Goal: Information Seeking & Learning: Learn about a topic

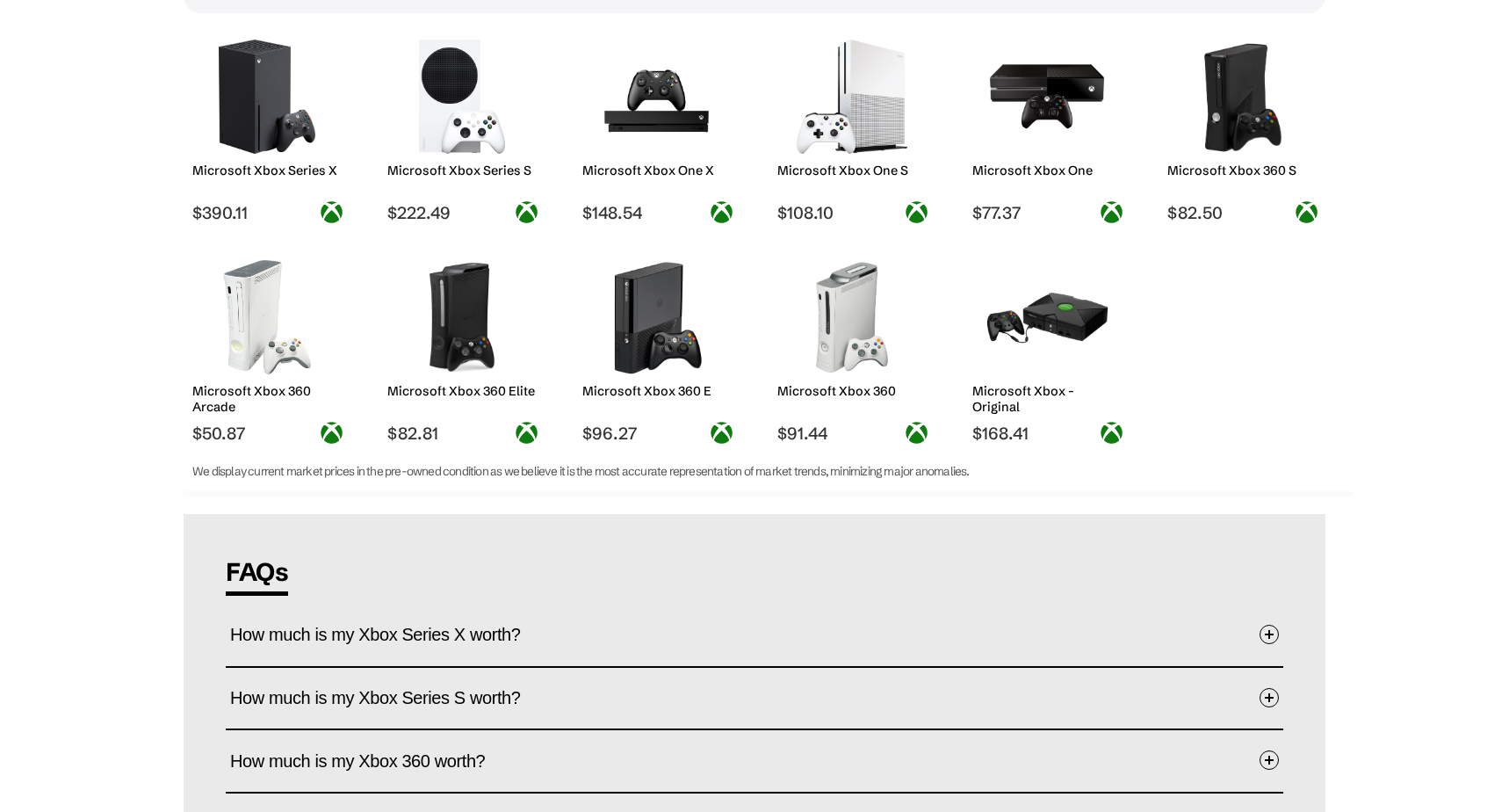
click at [678, 340] on img at bounding box center [658, 316] width 124 height 114
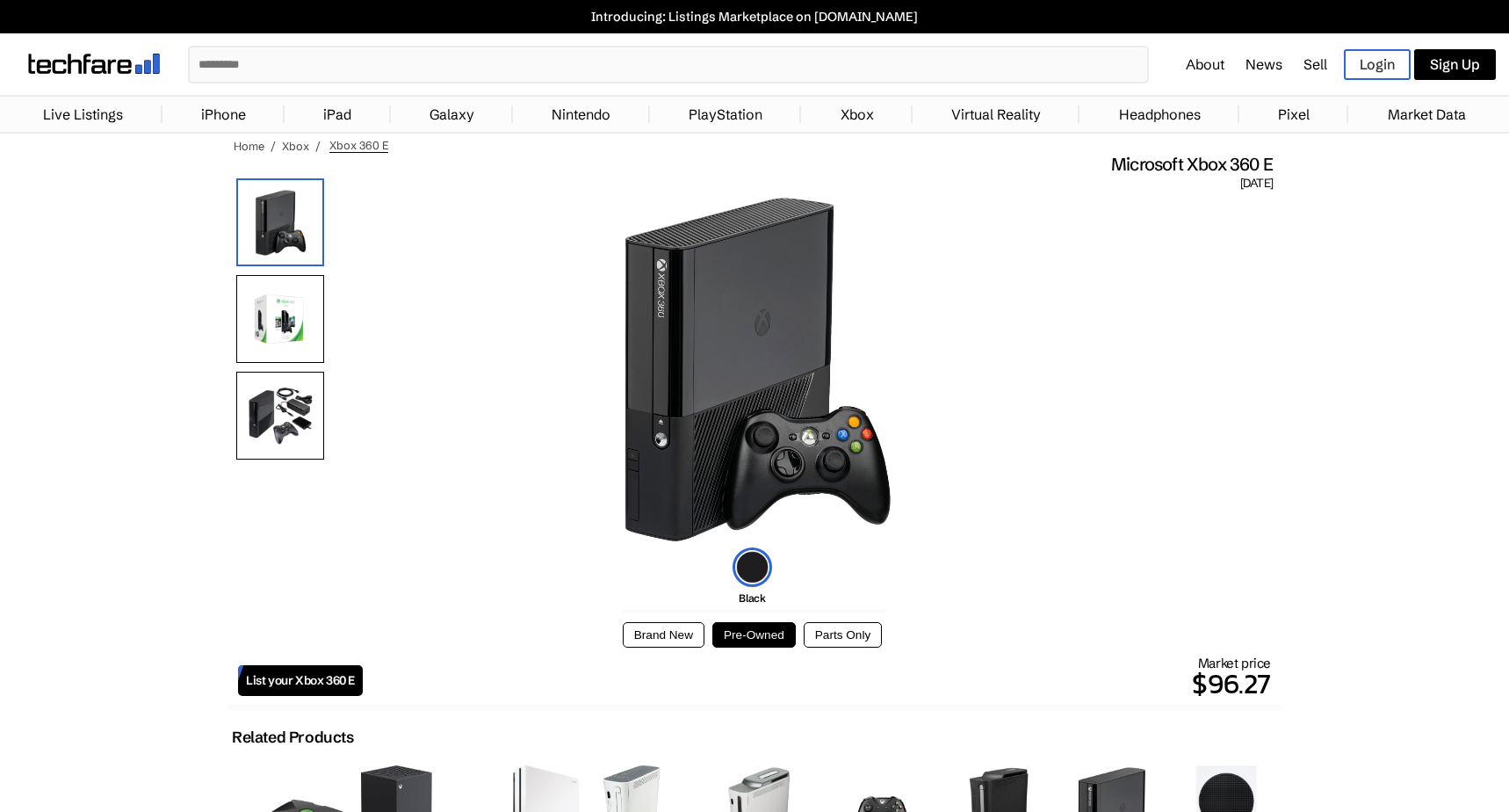
click at [293, 310] on img at bounding box center [280, 318] width 88 height 88
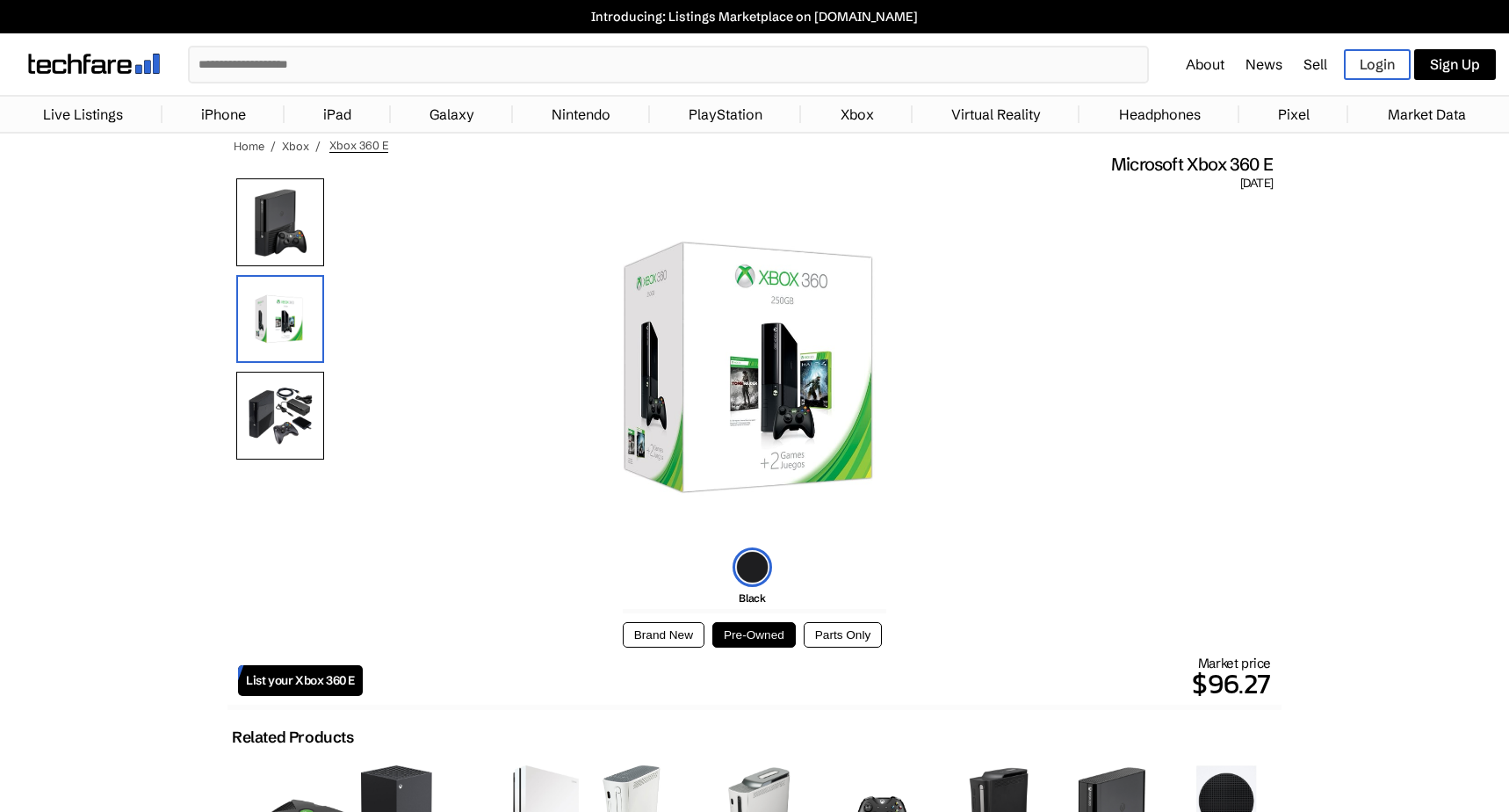
click at [272, 409] on img at bounding box center [280, 415] width 88 height 88
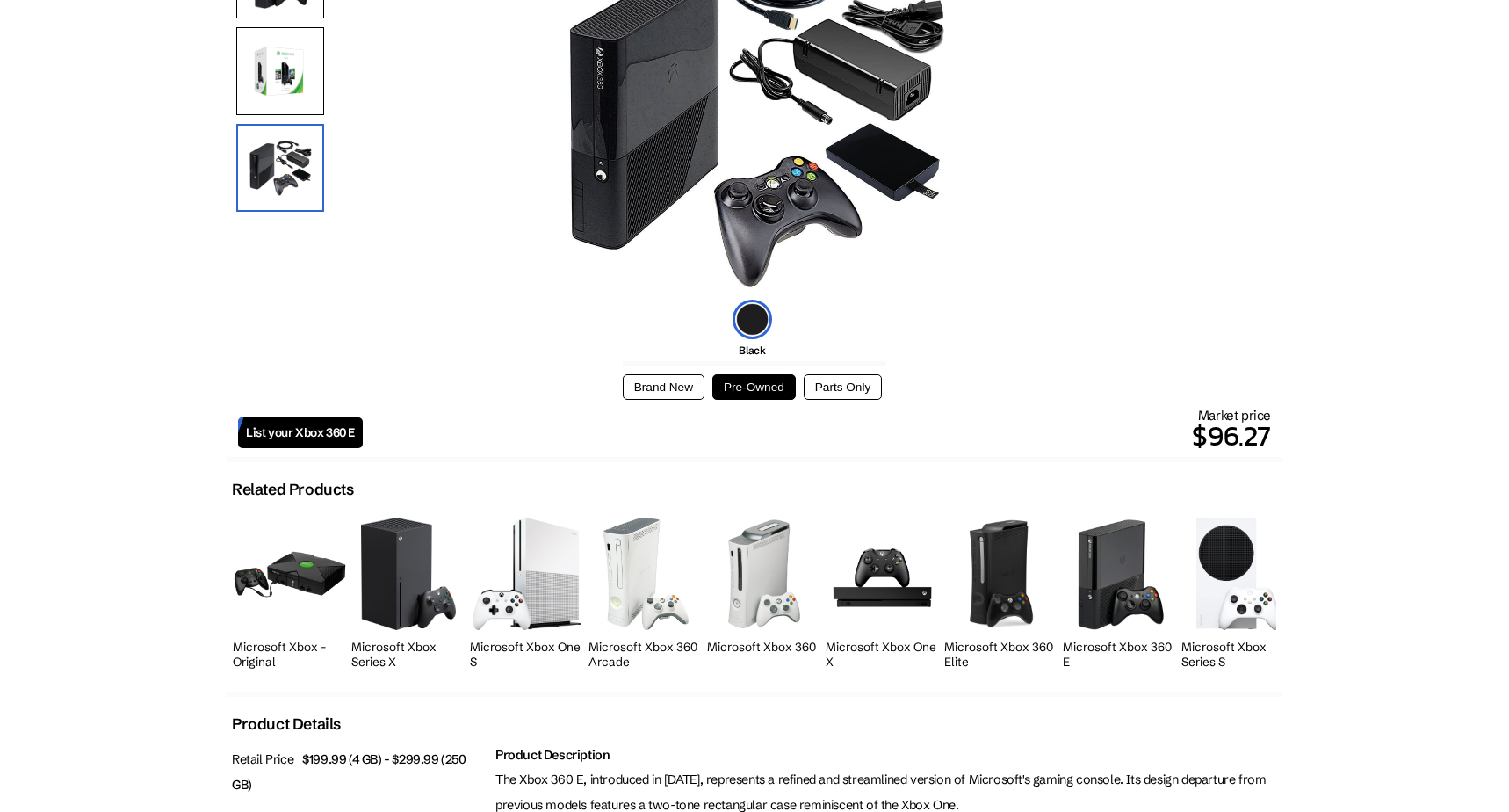
scroll to position [527, 0]
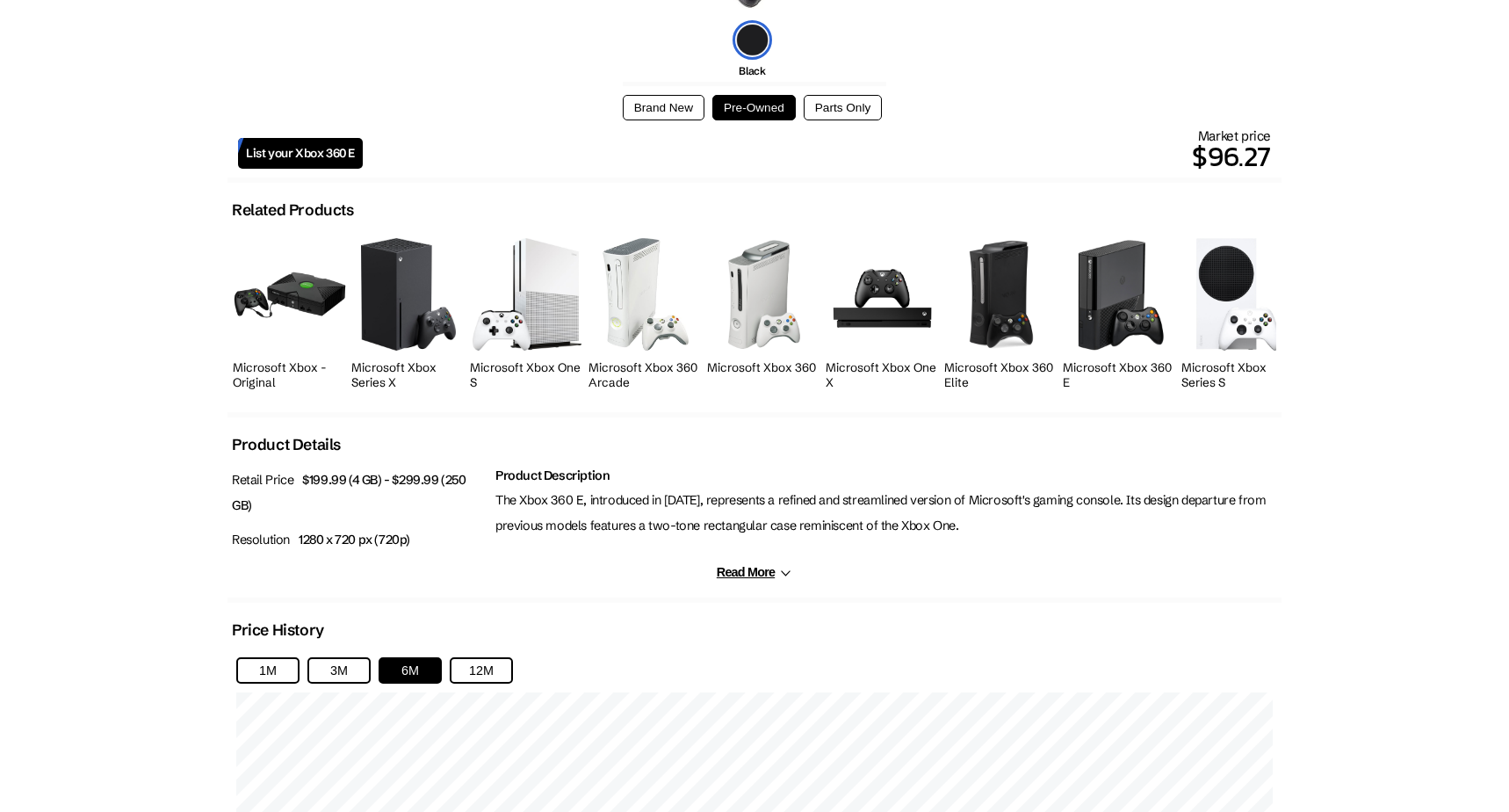
click at [573, 501] on p "The Xbox 360 E, introduced in 2013, represents a refined and streamlined versio…" at bounding box center [887, 512] width 782 height 51
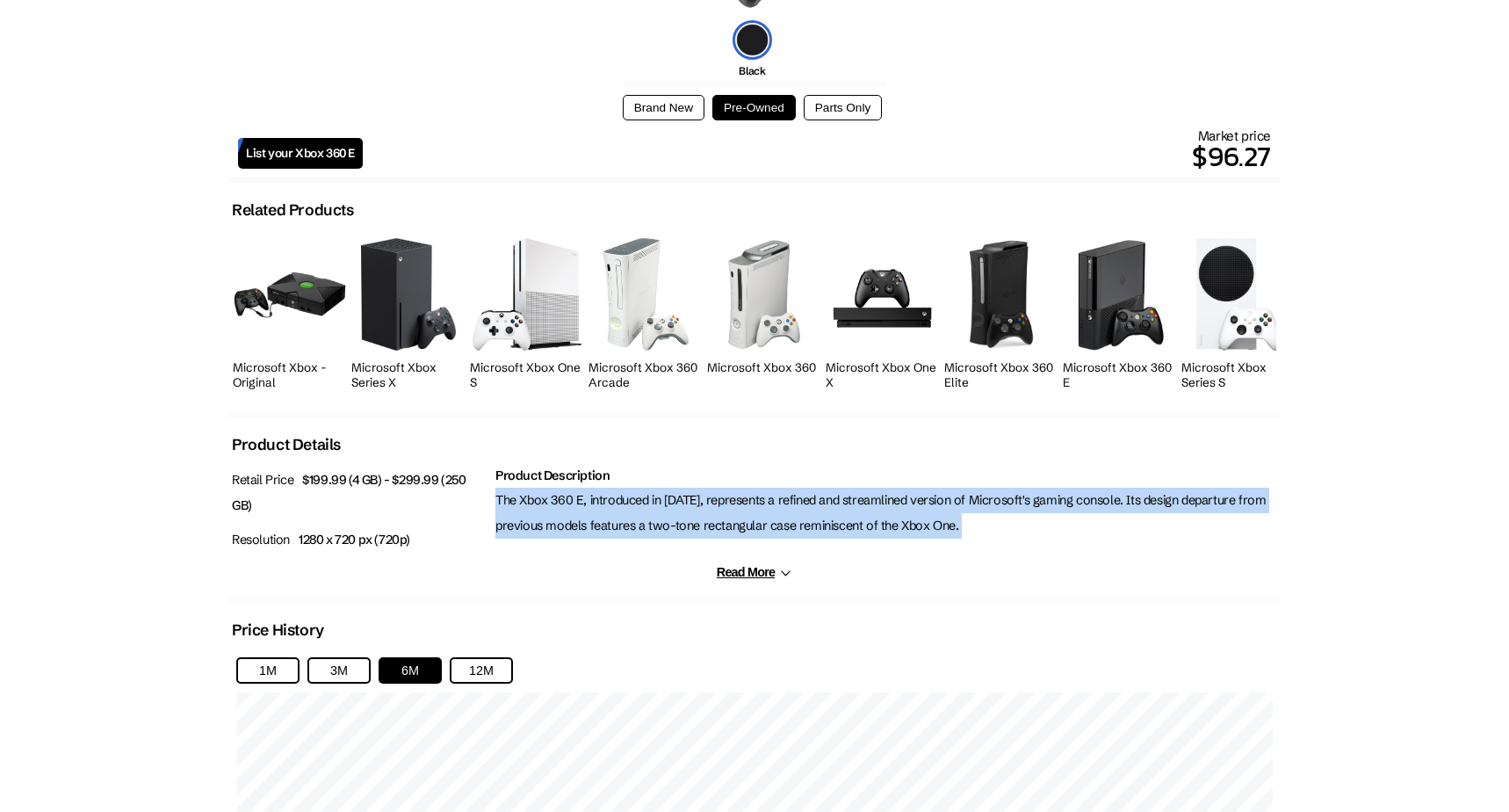
click at [579, 501] on p "The Xbox 360 E, introduced in 2013, represents a refined and streamlined versio…" at bounding box center [887, 512] width 782 height 51
click at [611, 501] on p "The Xbox 360 E, introduced in 2013, represents a refined and streamlined versio…" at bounding box center [887, 512] width 782 height 51
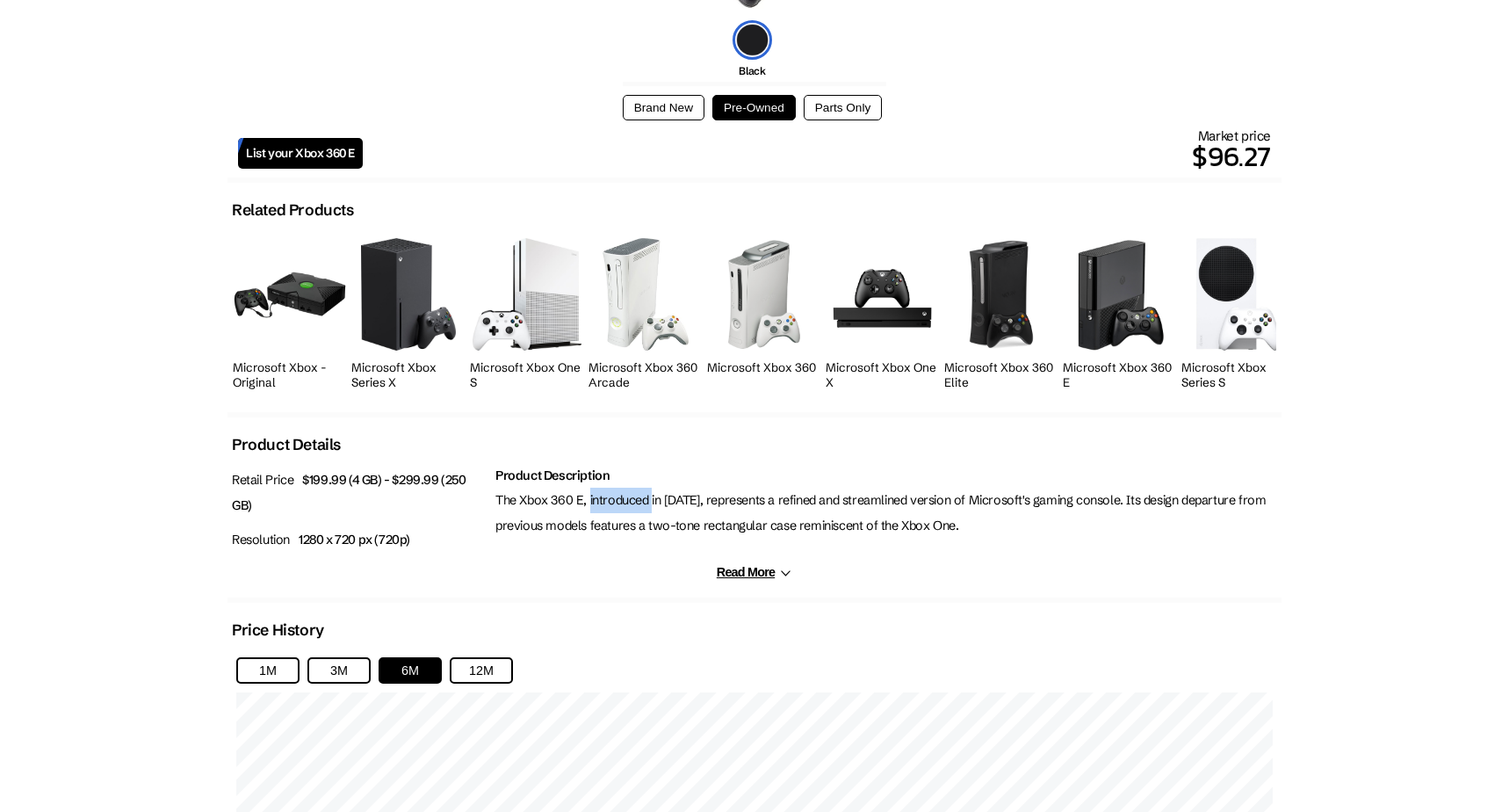
click at [611, 501] on p "The Xbox 360 E, introduced in 2013, represents a refined and streamlined versio…" at bounding box center [887, 512] width 782 height 51
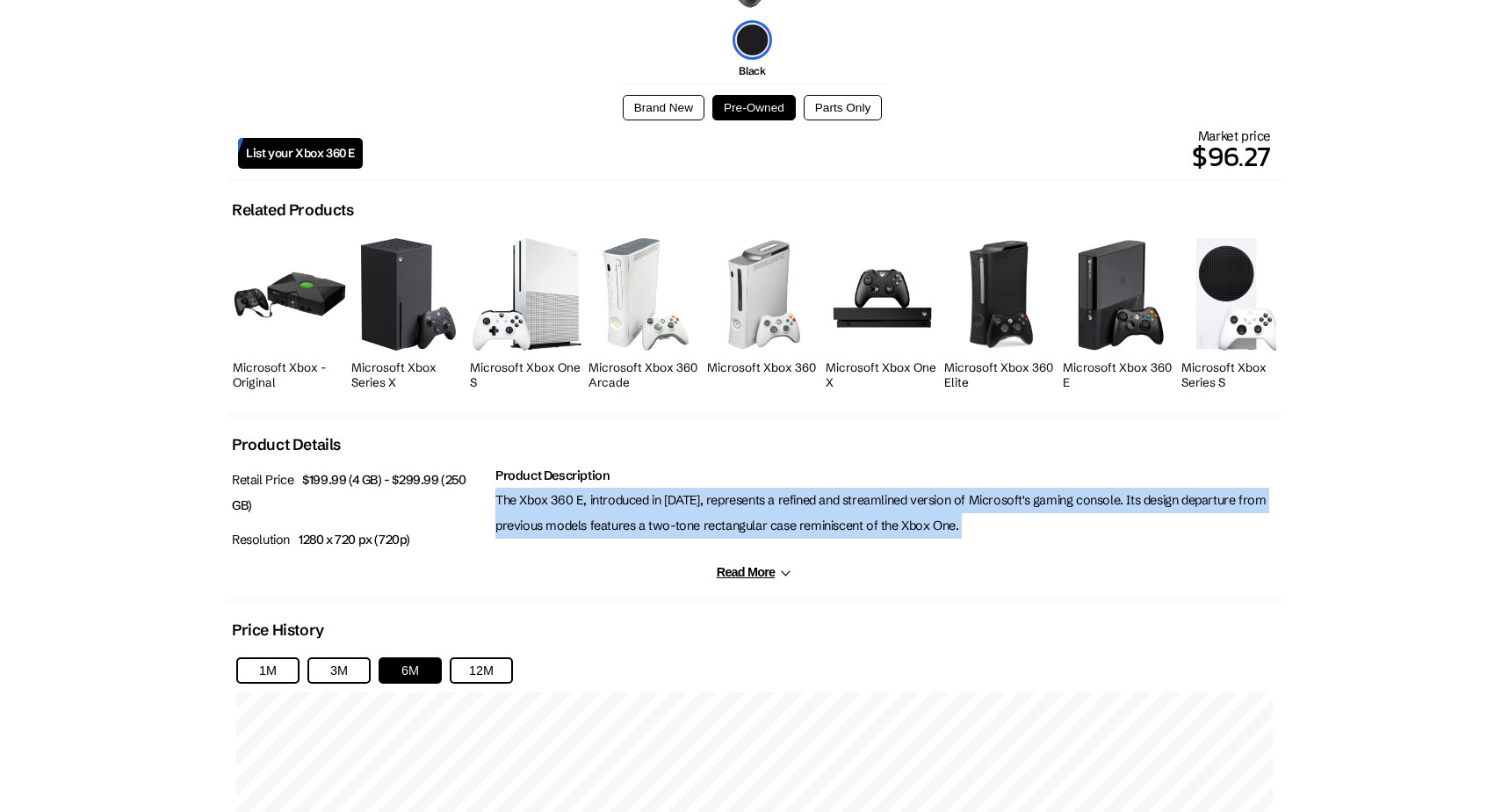
drag, startPoint x: 611, startPoint y: 501, endPoint x: 683, endPoint y: 501, distance: 72.0
click at [616, 501] on p "The Xbox 360 E, introduced in 2013, represents a refined and streamlined versio…" at bounding box center [887, 512] width 782 height 51
click at [683, 501] on p "The Xbox 360 E, introduced in 2013, represents a refined and streamlined versio…" at bounding box center [887, 512] width 782 height 51
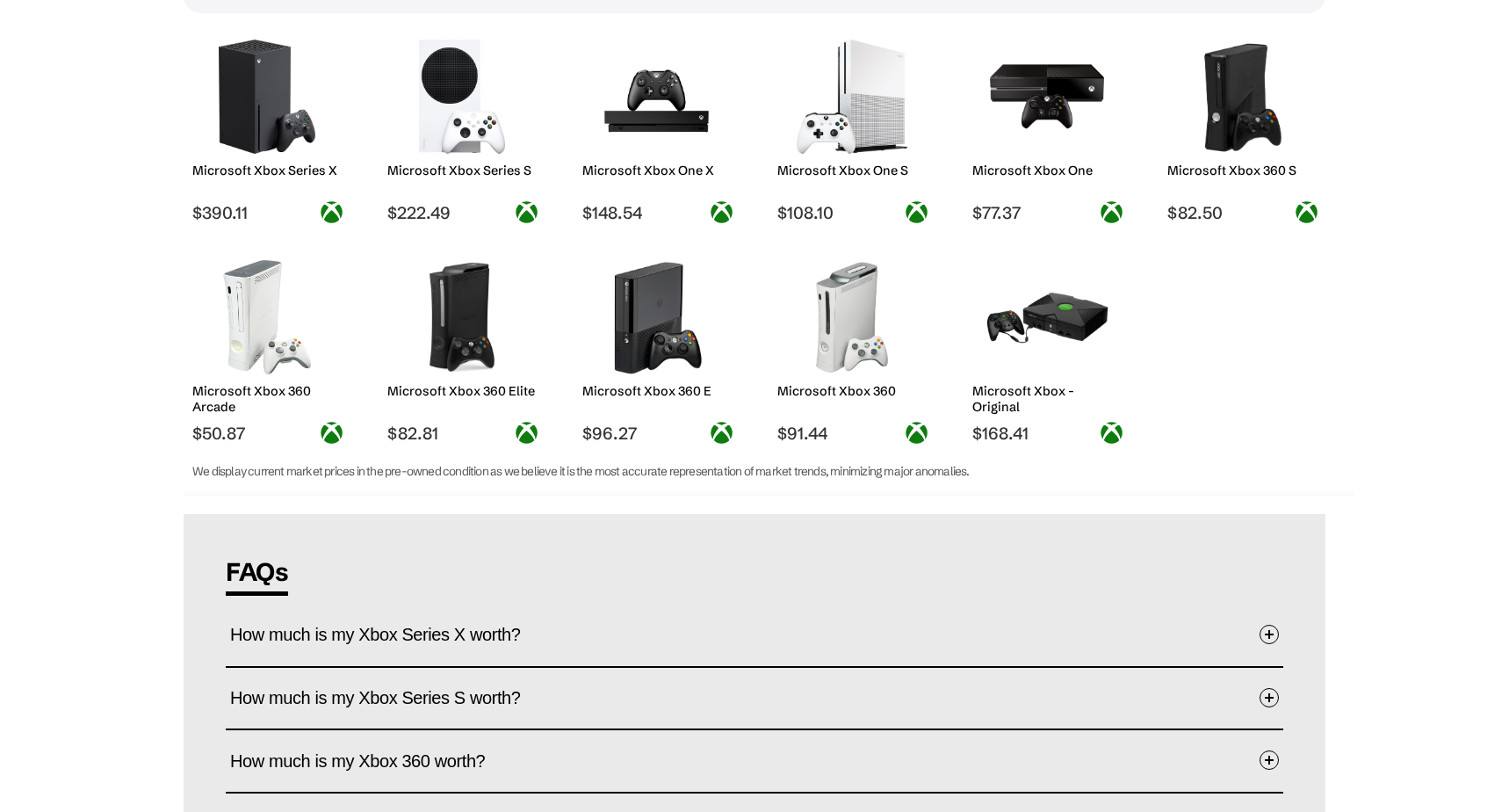
click at [283, 304] on img at bounding box center [268, 316] width 124 height 114
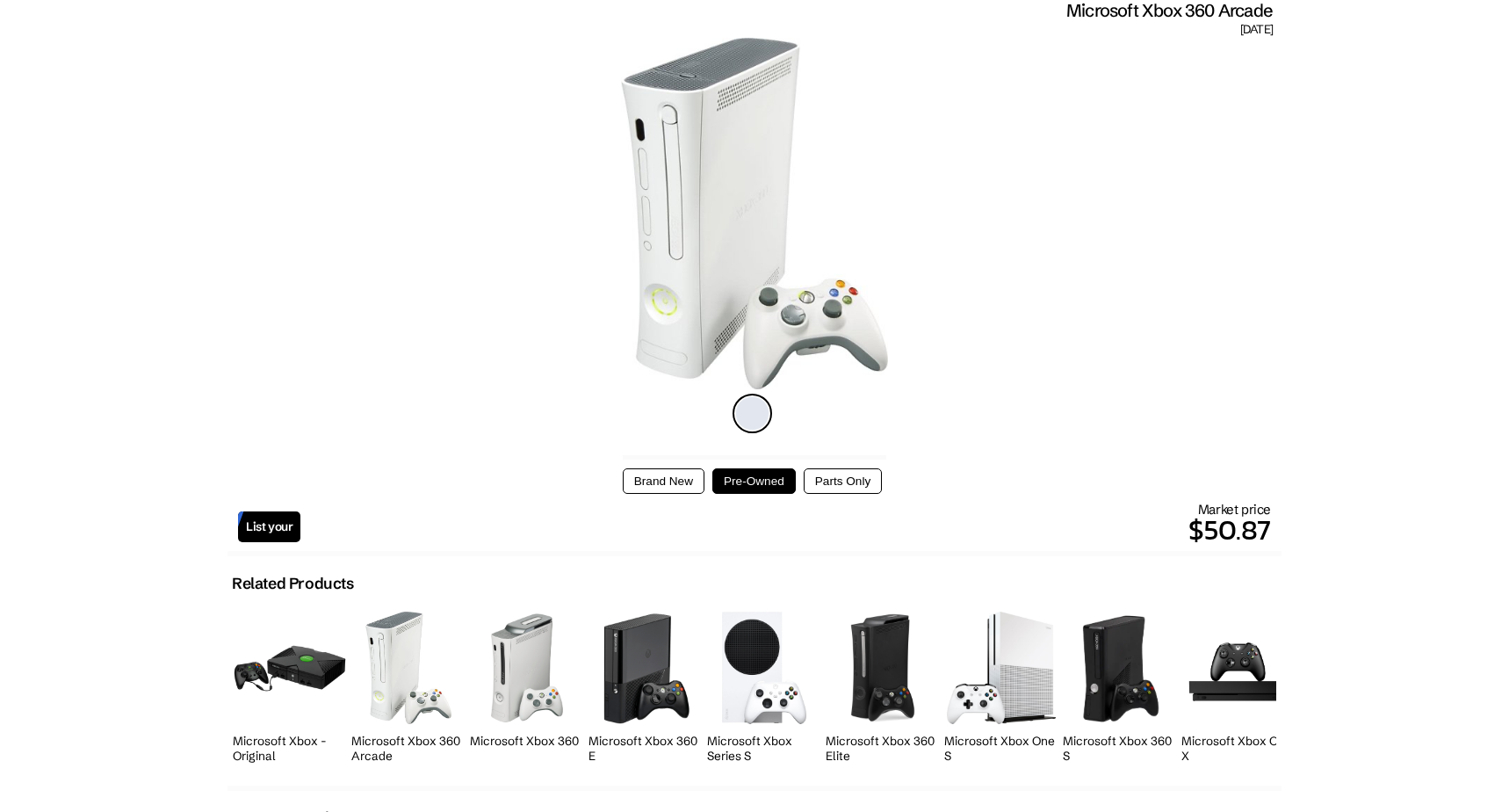
scroll to position [527, 0]
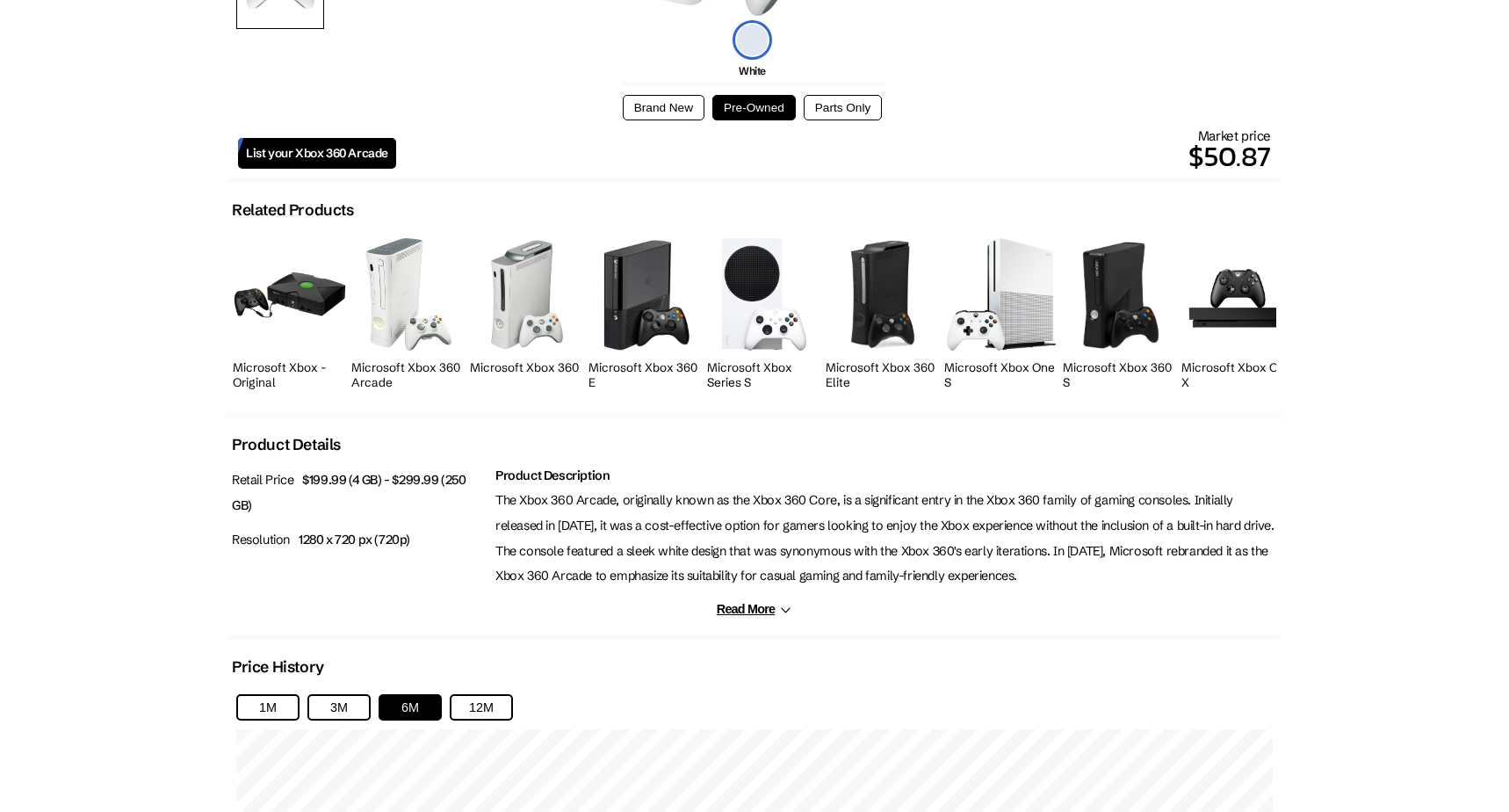
click at [637, 488] on p "The Xbox 360 Arcade, originally known as the Xbox 360 Core, is a significant en…" at bounding box center [887, 538] width 782 height 101
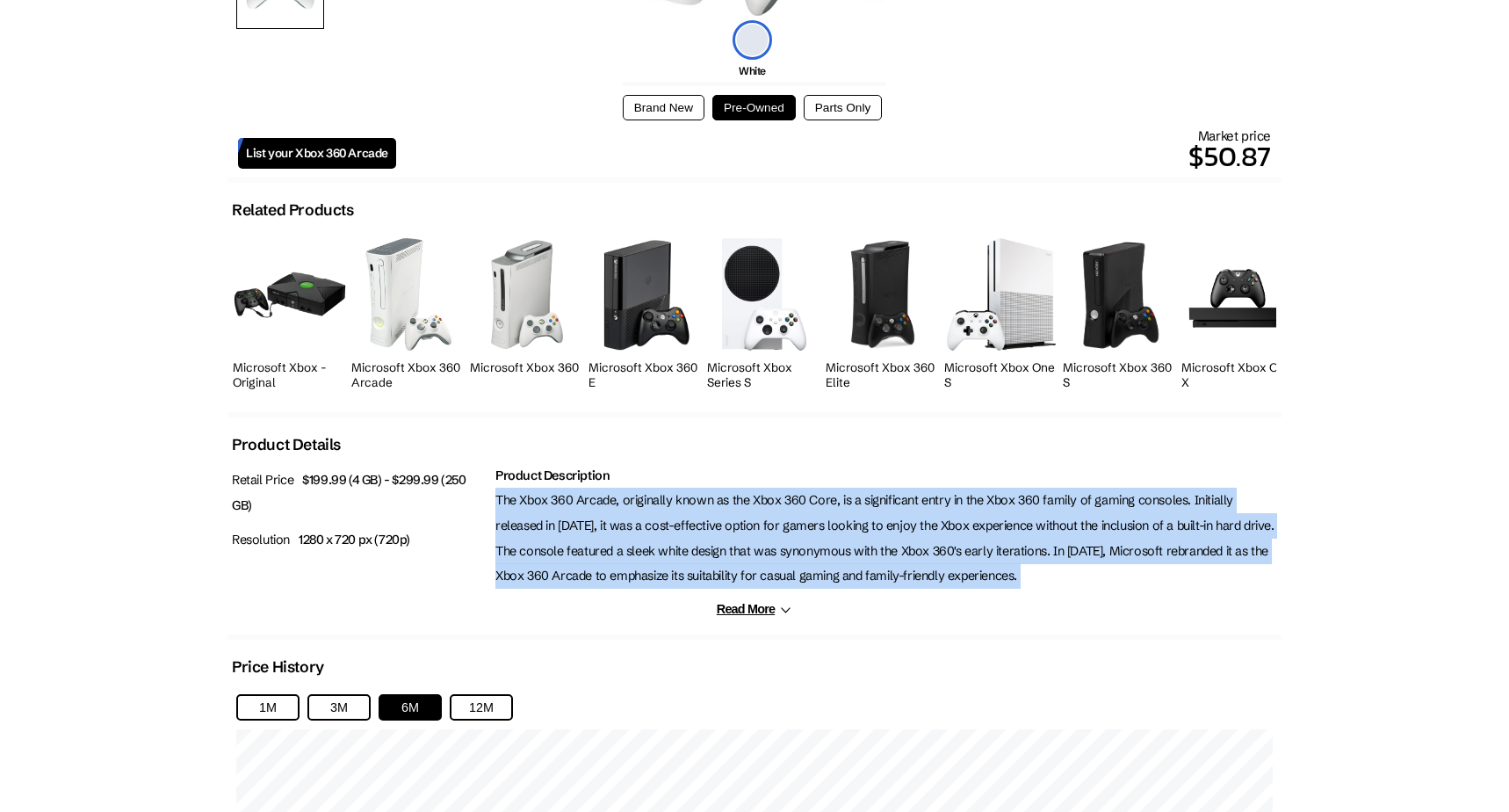
click at [637, 488] on p "The Xbox 360 Arcade, originally known as the Xbox 360 Core, is a significant en…" at bounding box center [887, 538] width 782 height 101
click at [653, 498] on p "The Xbox 360 Arcade, originally known as the Xbox 360 Core, is a significant en…" at bounding box center [887, 538] width 782 height 101
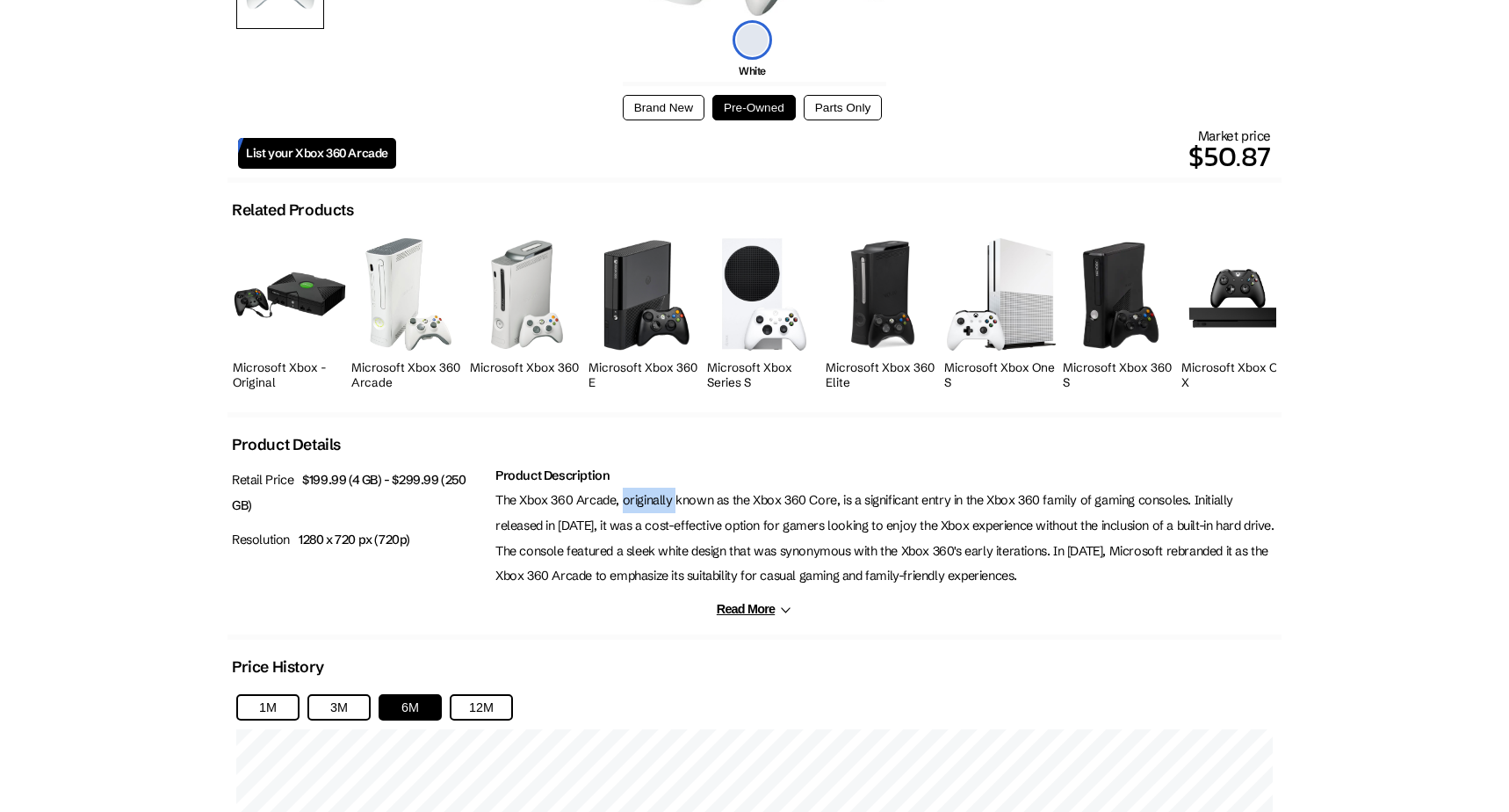
click at [653, 498] on p "The Xbox 360 Arcade, originally known as the Xbox 360 Core, is a significant en…" at bounding box center [887, 538] width 782 height 101
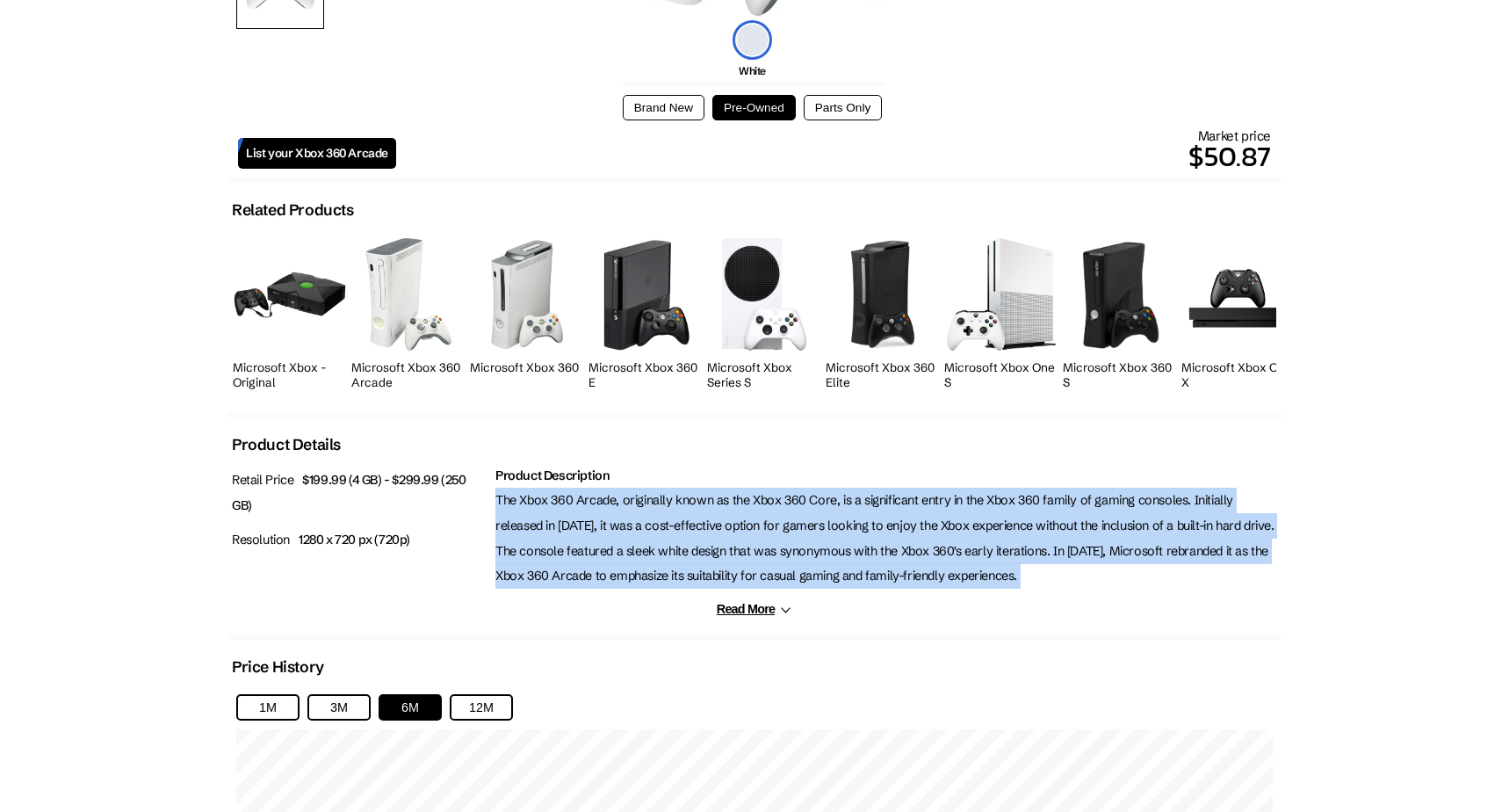
drag, startPoint x: 653, startPoint y: 498, endPoint x: 701, endPoint y: 518, distance: 52.0
click at [656, 499] on p "The Xbox 360 Arcade, originally known as the Xbox 360 Core, is a significant en…" at bounding box center [887, 538] width 782 height 101
click at [704, 519] on p "The Xbox 360 Arcade, originally known as the Xbox 360 Core, is a significant en…" at bounding box center [887, 538] width 782 height 101
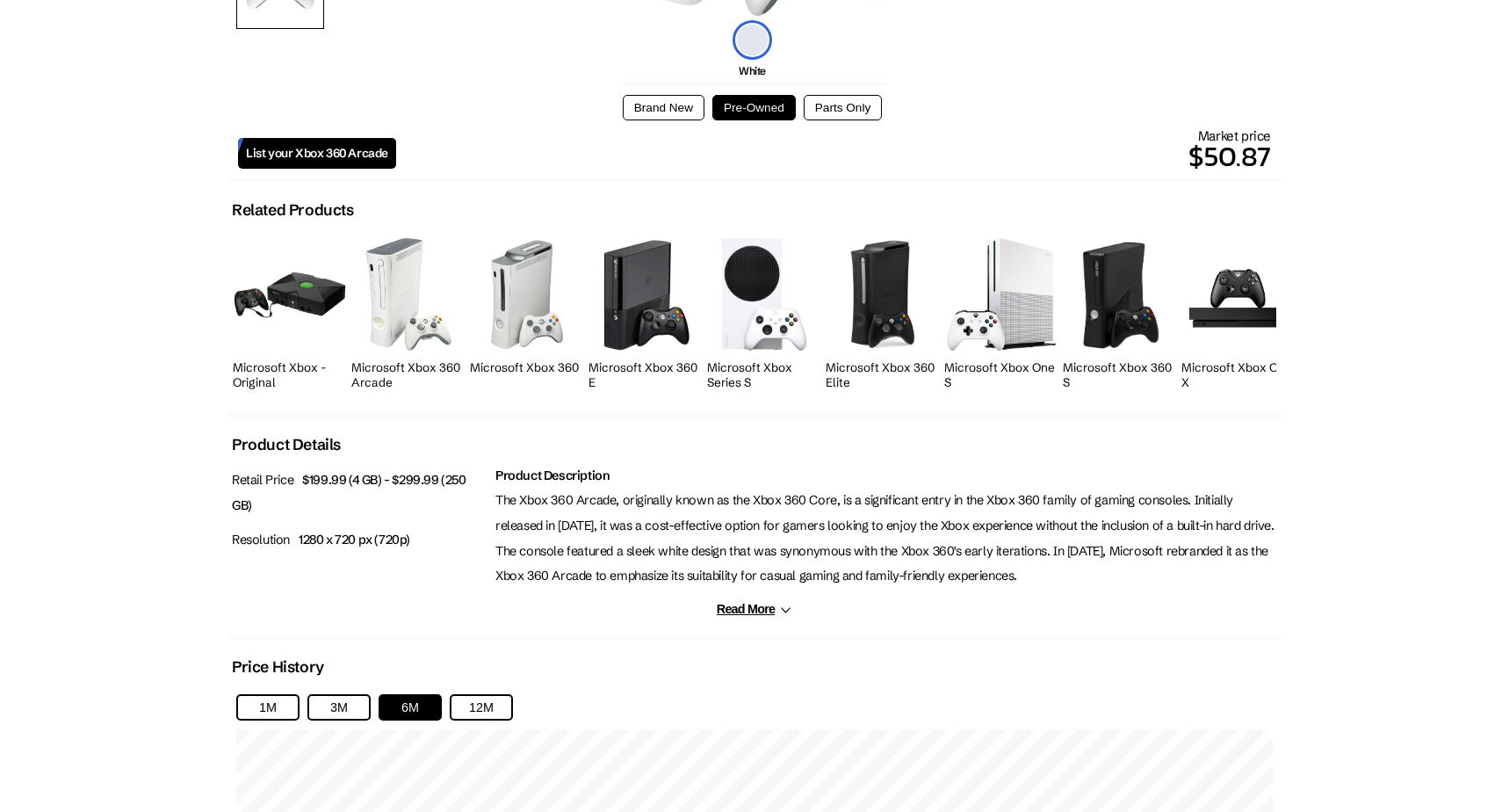
click at [766, 606] on button "Read More" at bounding box center [754, 609] width 75 height 15
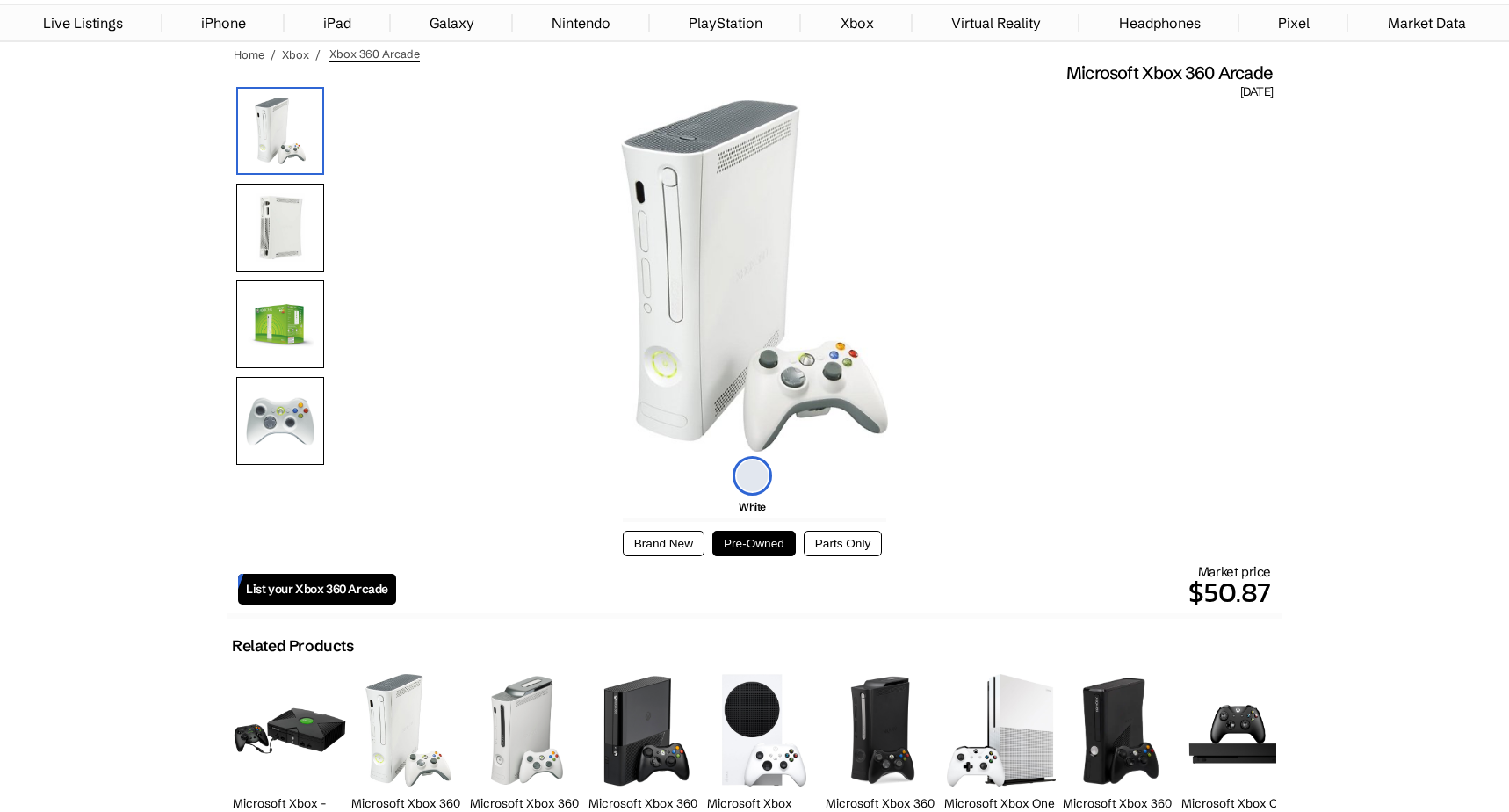
scroll to position [88, 0]
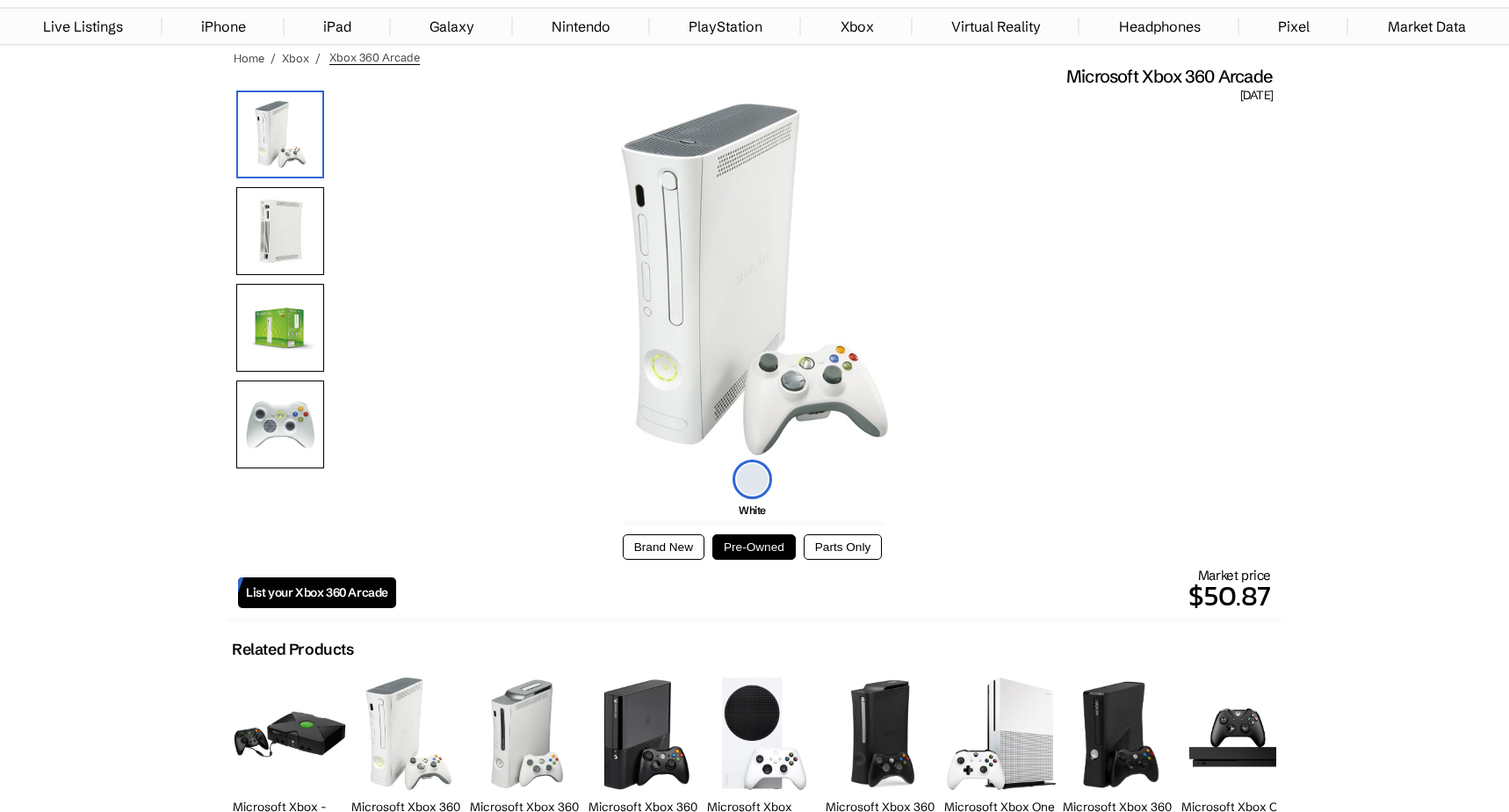
click at [306, 194] on img at bounding box center [280, 230] width 88 height 88
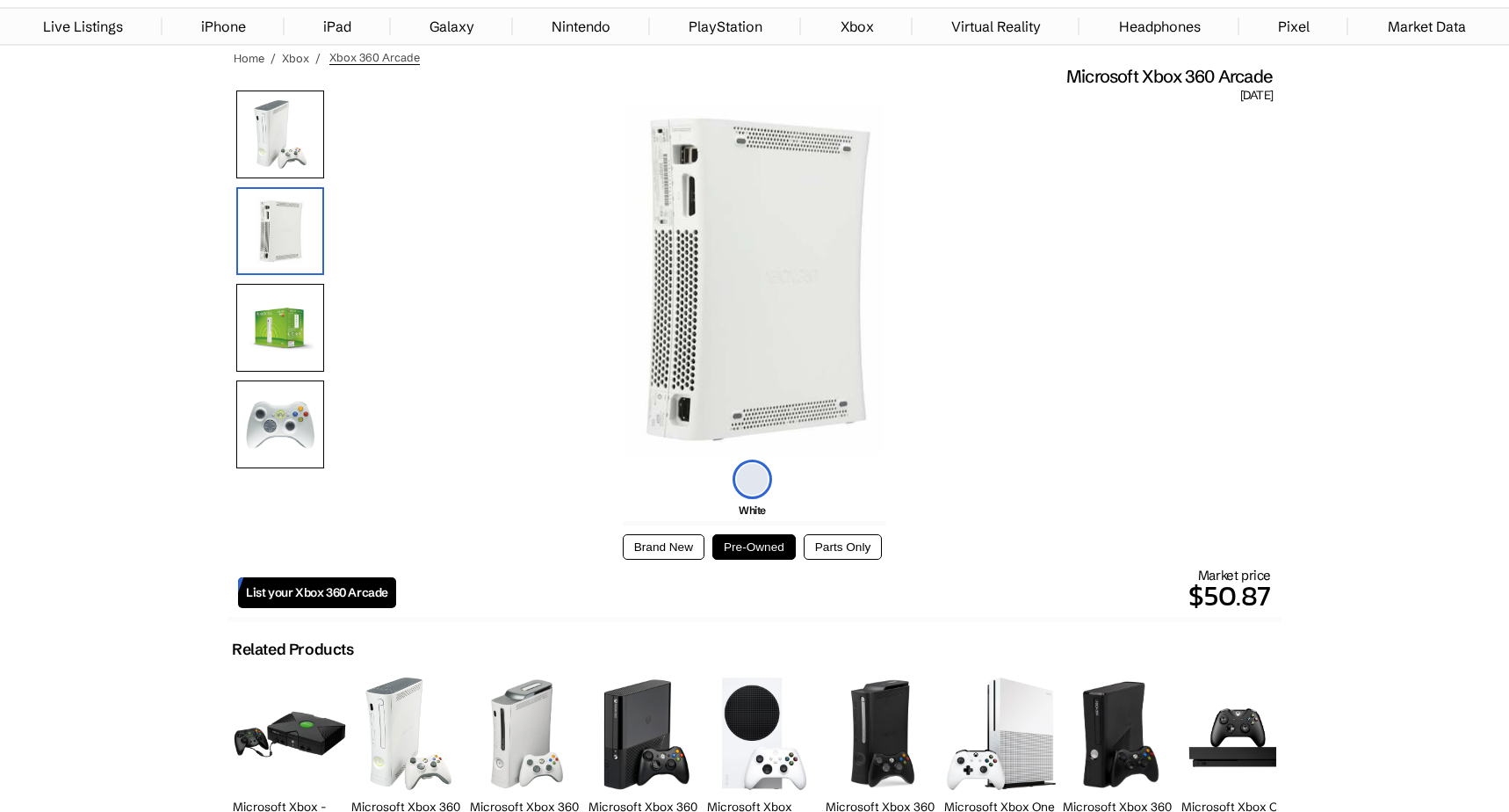
click at [305, 132] on img at bounding box center [280, 134] width 88 height 88
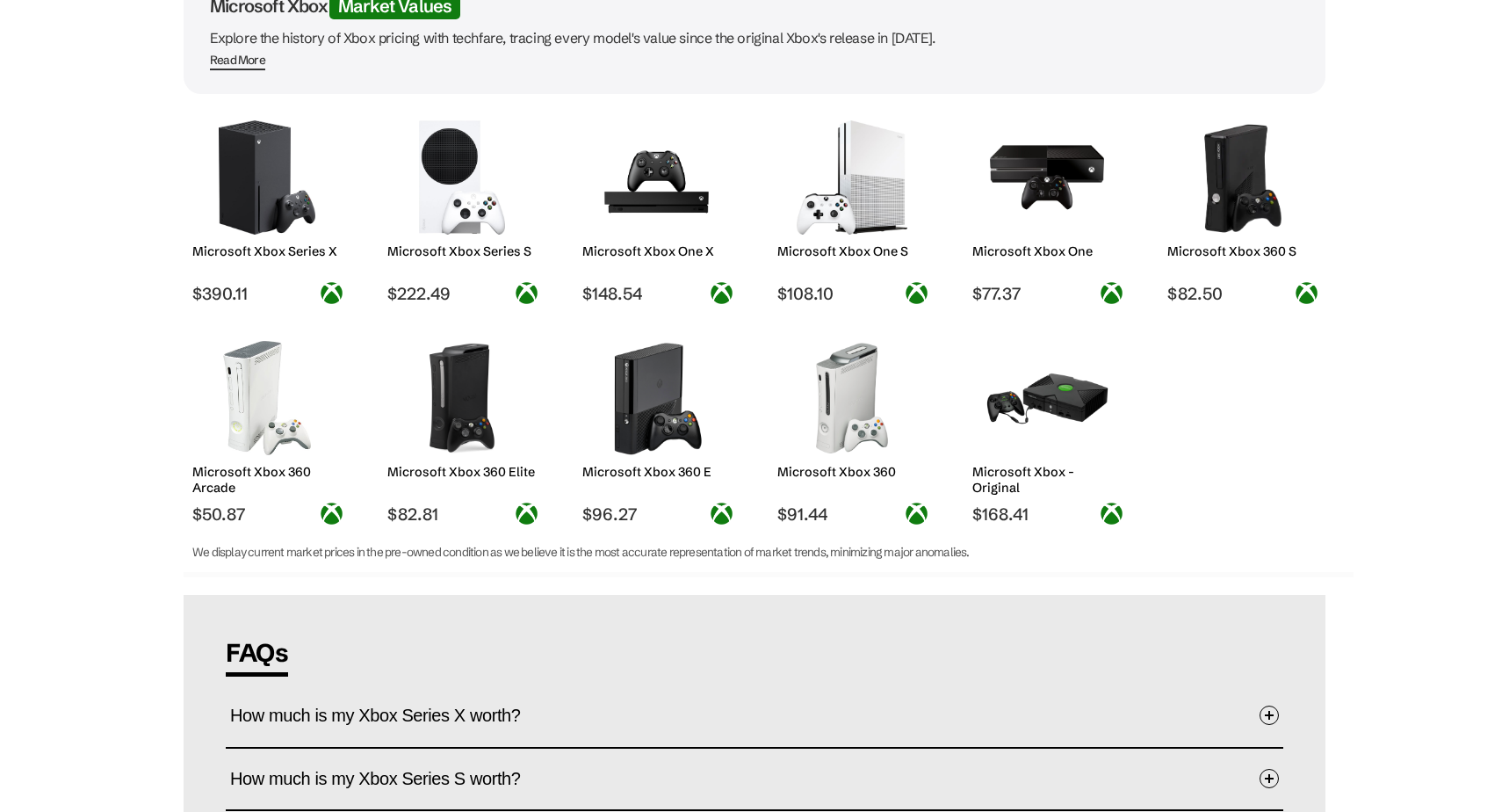
scroll to position [176, 0]
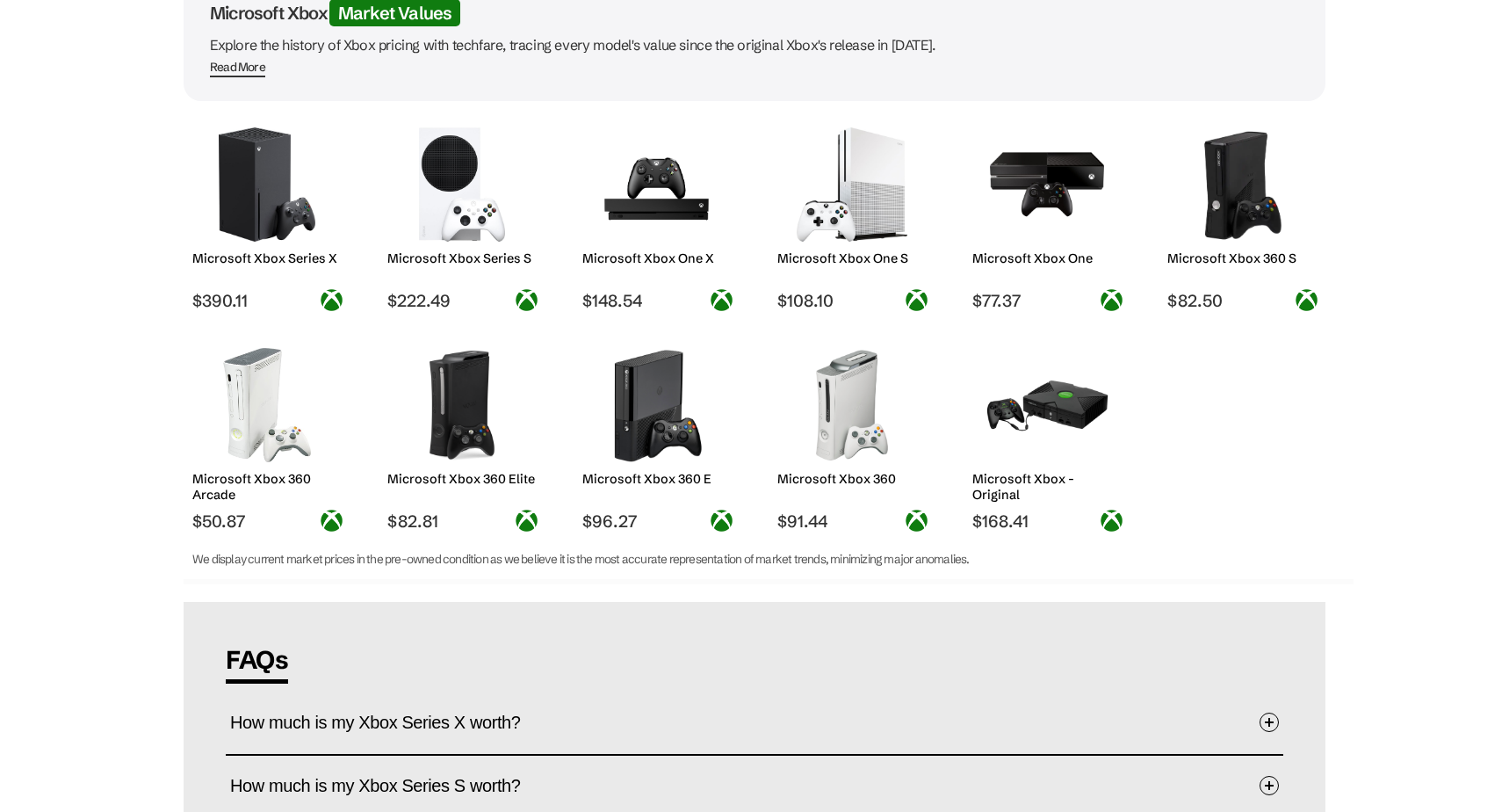
click at [1213, 209] on img at bounding box center [1243, 184] width 124 height 114
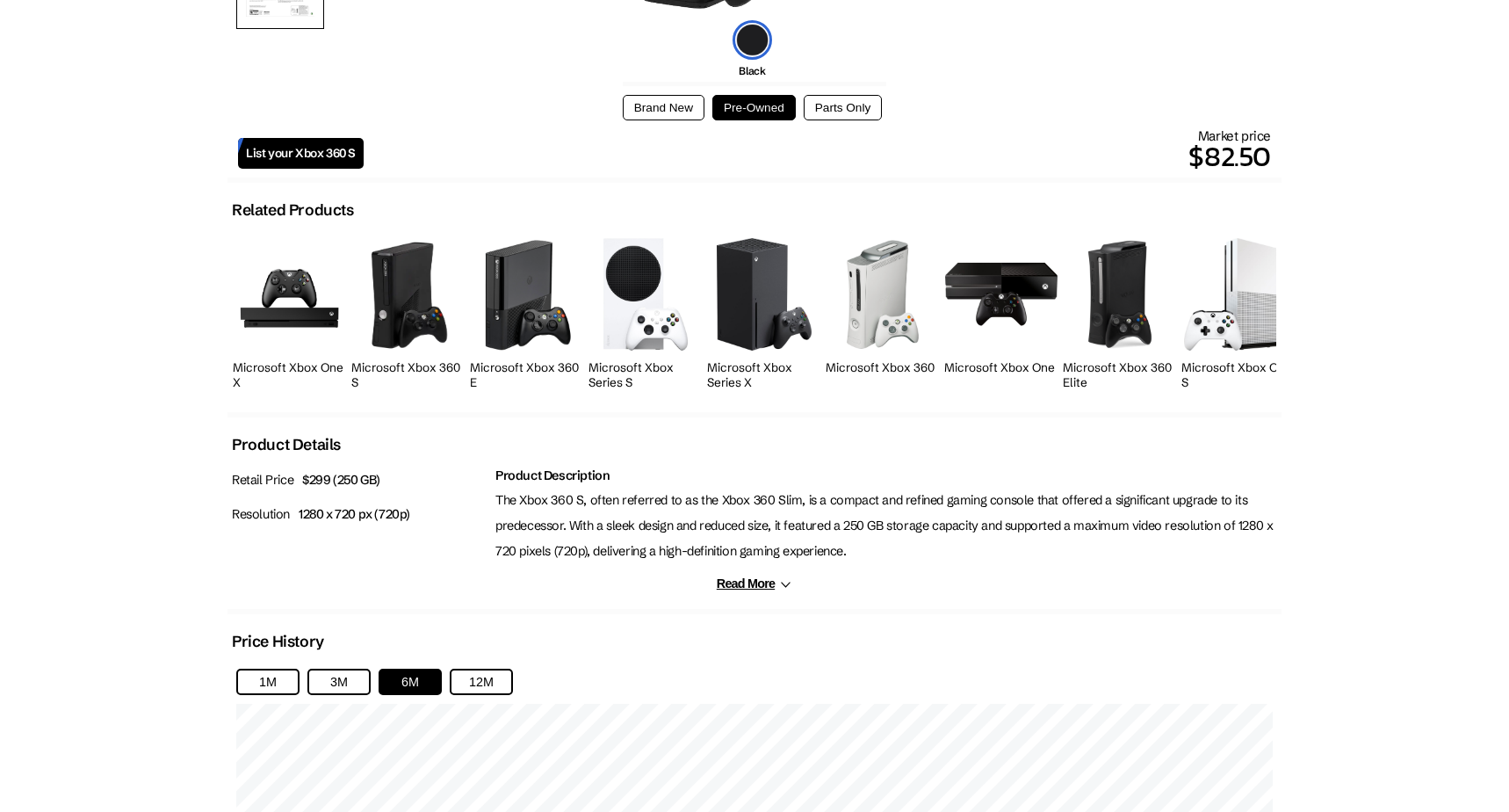
click at [741, 581] on button "Read More" at bounding box center [754, 583] width 75 height 15
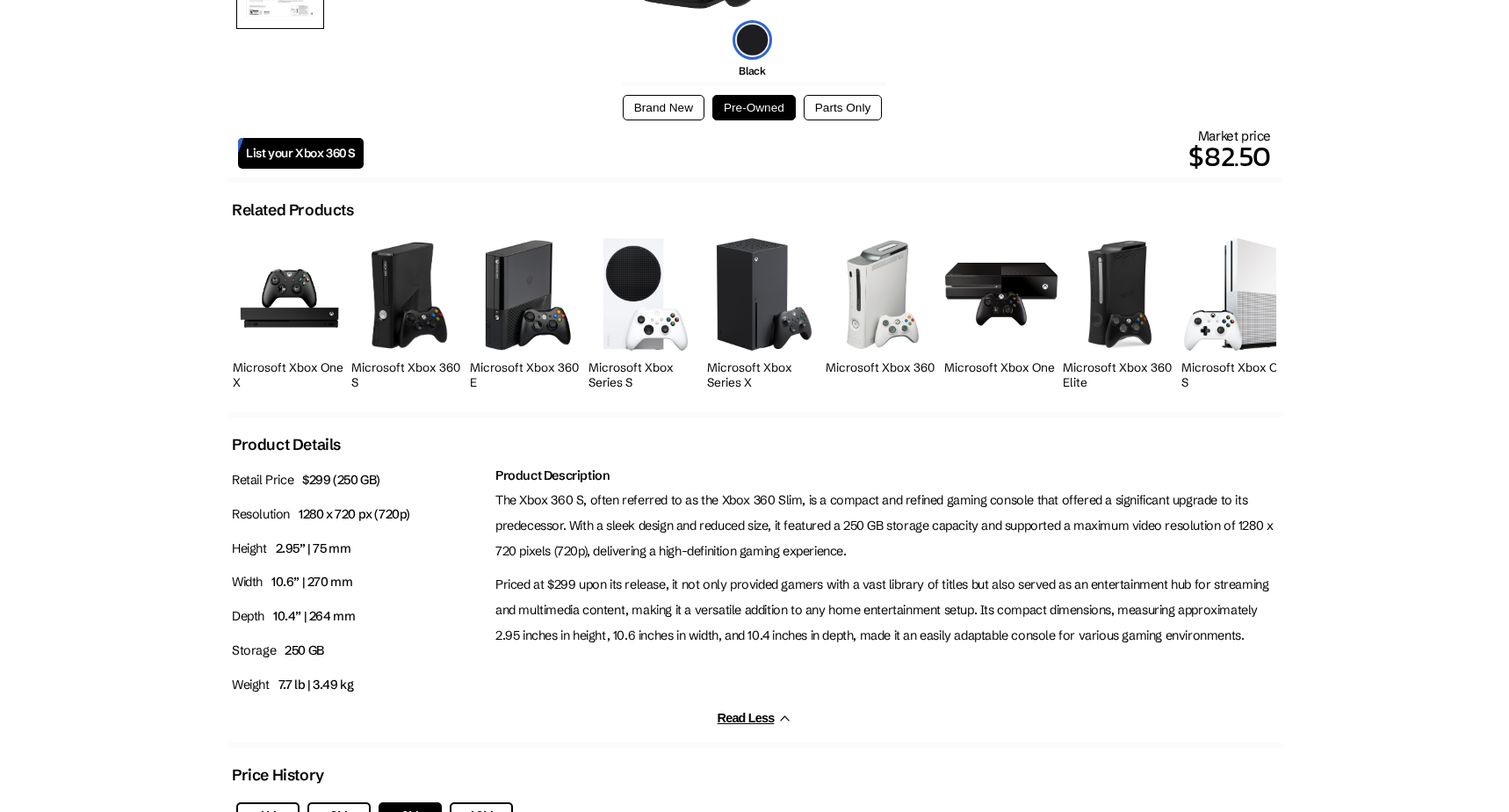
click at [835, 507] on p "The Xbox 360 S, often referred to as the Xbox 360 Slim, is a compact and refine…" at bounding box center [887, 525] width 782 height 75
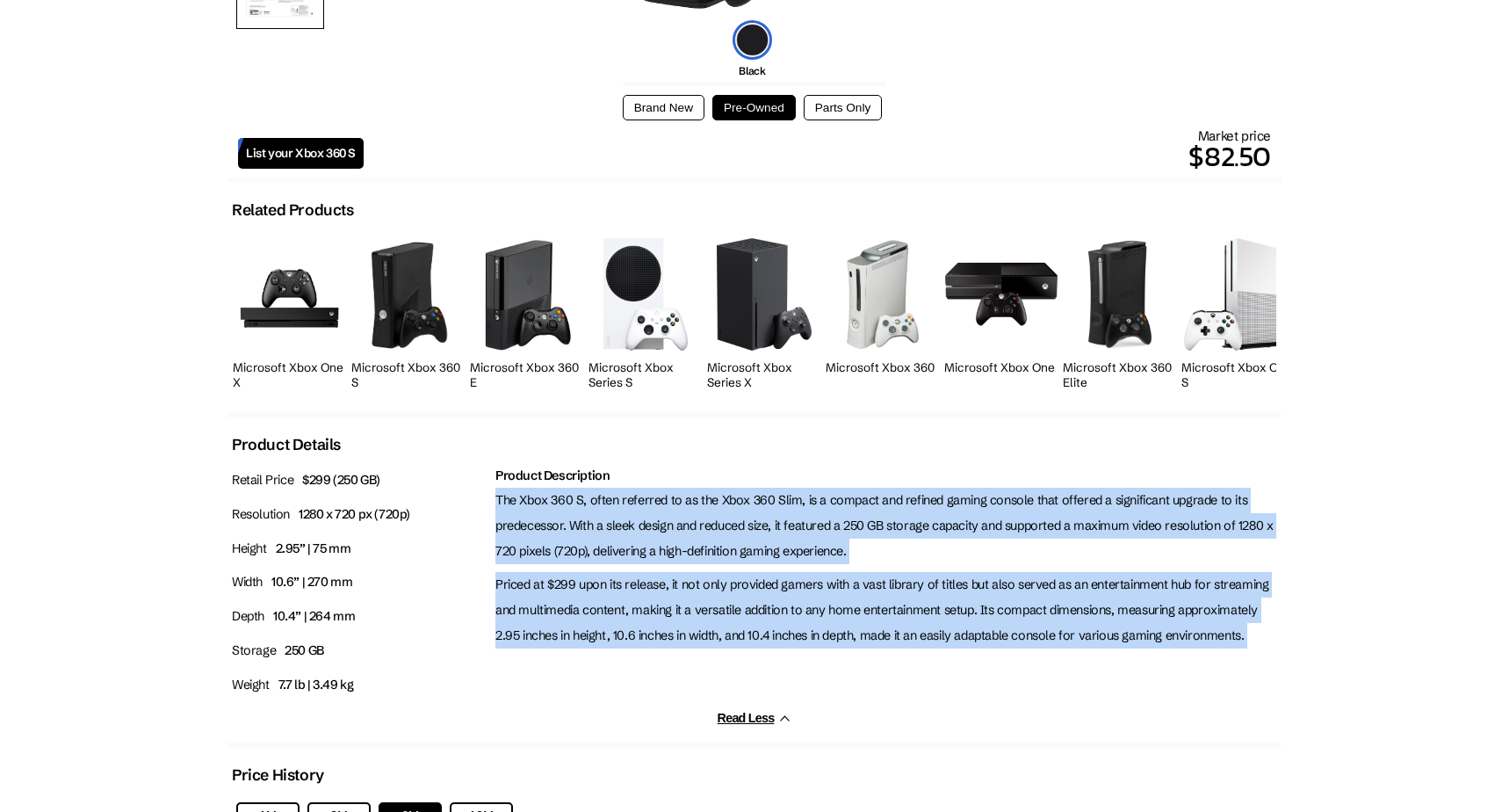
drag, startPoint x: 835, startPoint y: 507, endPoint x: 824, endPoint y: 580, distance: 73.8
click at [824, 580] on div "Product Description The Xbox 360 S, often referred to as the Xbox 360 Slim, is …" at bounding box center [887, 586] width 791 height 247
click at [824, 580] on p "Priced at $299 upon its release, it not only provided gamers with a vast librar…" at bounding box center [887, 609] width 782 height 75
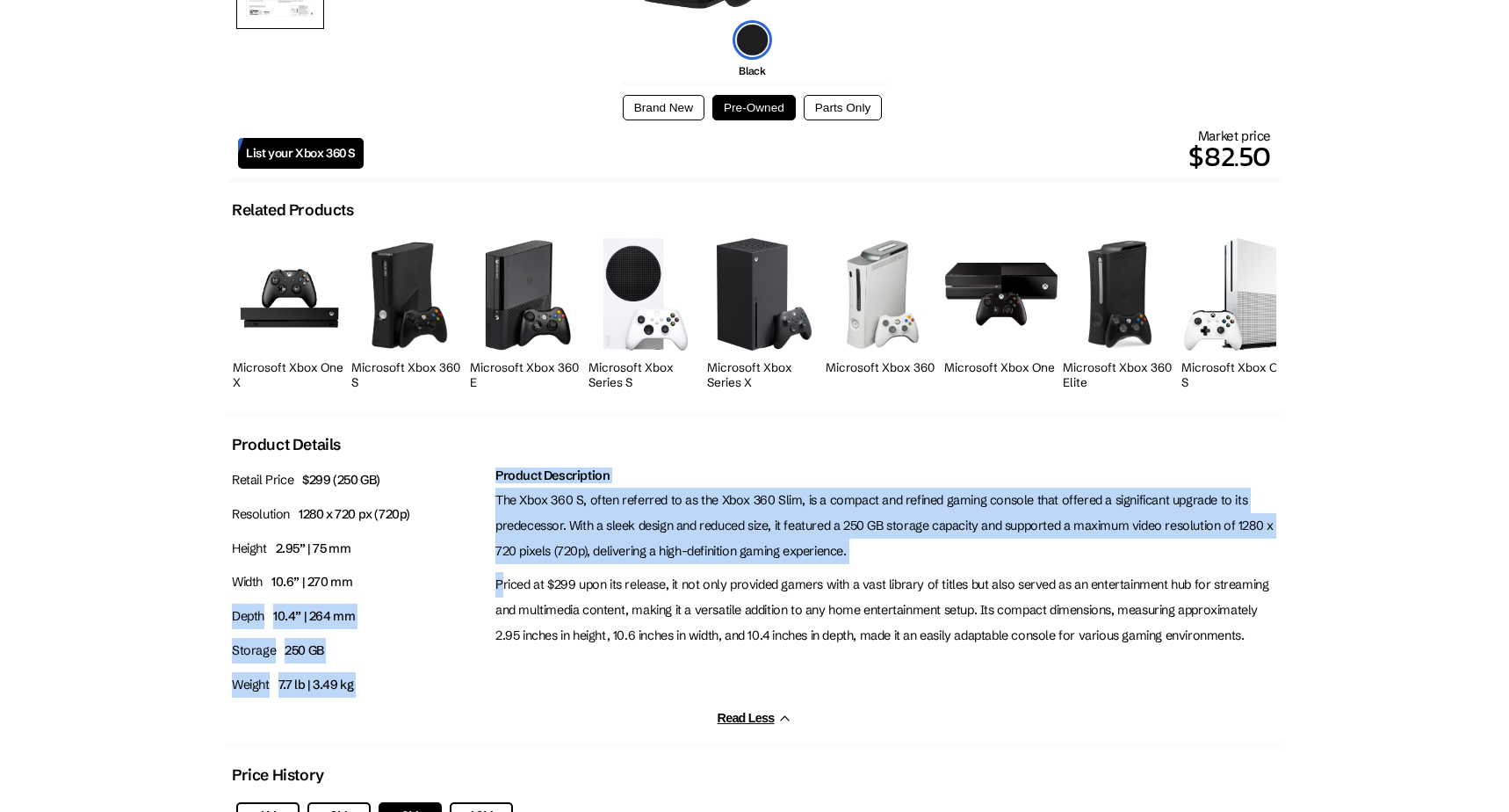
drag, startPoint x: 487, startPoint y: 571, endPoint x: 504, endPoint y: 573, distance: 17.1
click at [504, 573] on div "Retail Price $299 (250 GB) Resolution 1280 x 720 px (720p) Height 2.95” | 75 mm…" at bounding box center [754, 586] width 1054 height 247
click at [503, 578] on p "Priced at $299 upon its release, it not only provided gamers with a vast librar…" at bounding box center [887, 609] width 782 height 75
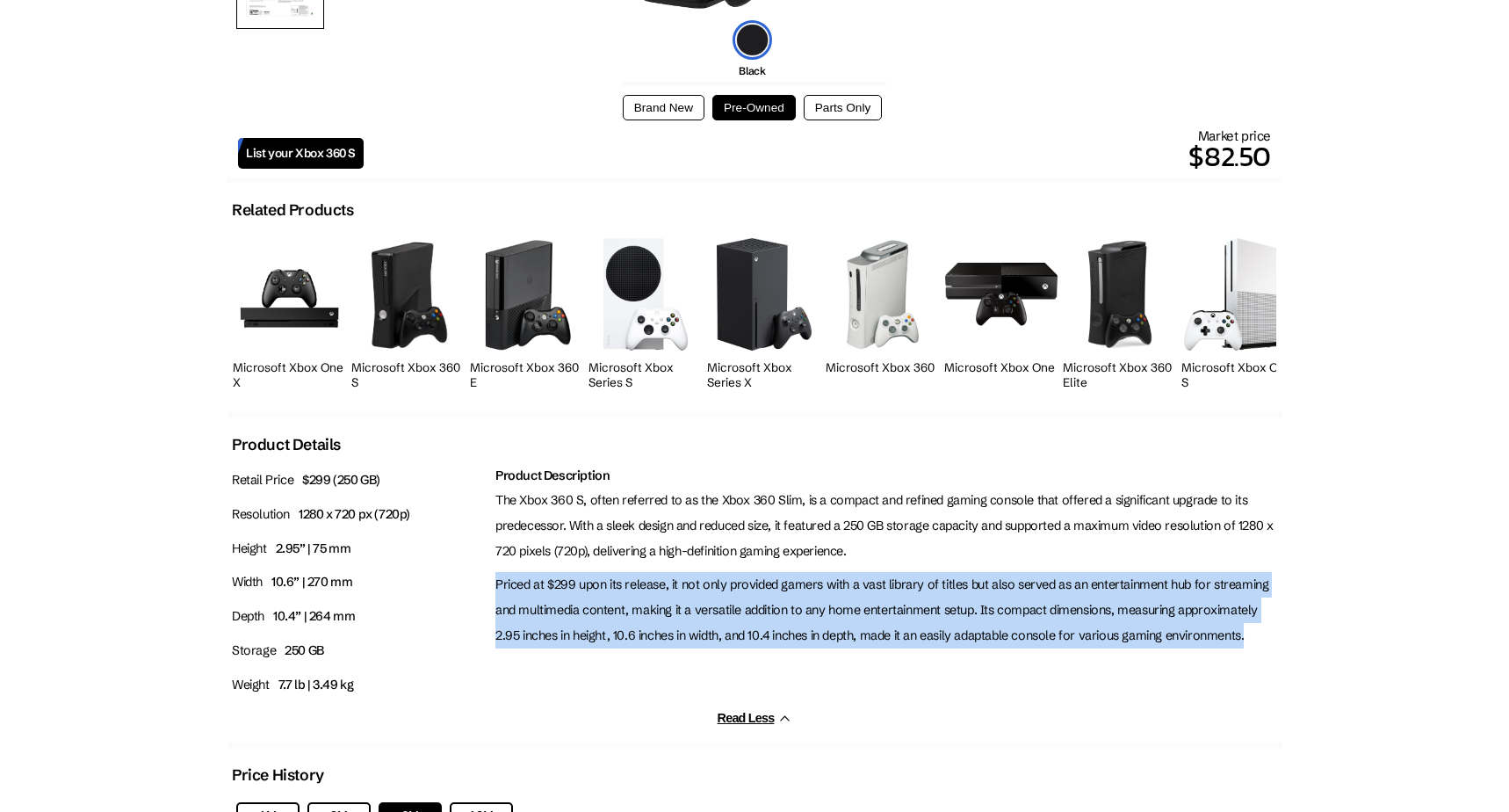
drag, startPoint x: 496, startPoint y: 582, endPoint x: 1167, endPoint y: 644, distance: 673.9
click at [1167, 644] on p "Priced at $299 upon its release, it not only provided gamers with a vast librar…" at bounding box center [887, 609] width 782 height 75
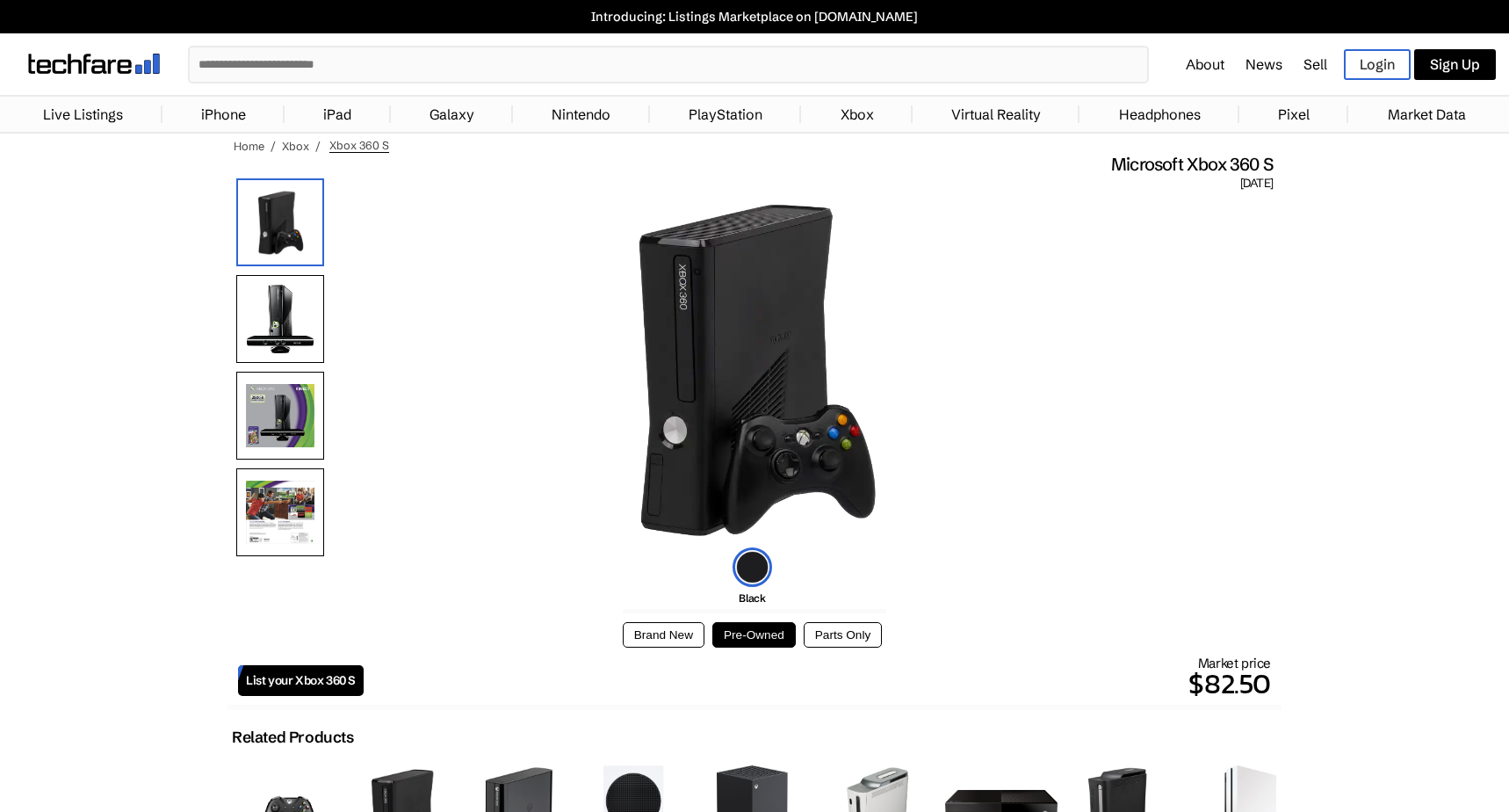
click at [264, 301] on img at bounding box center [280, 318] width 88 height 88
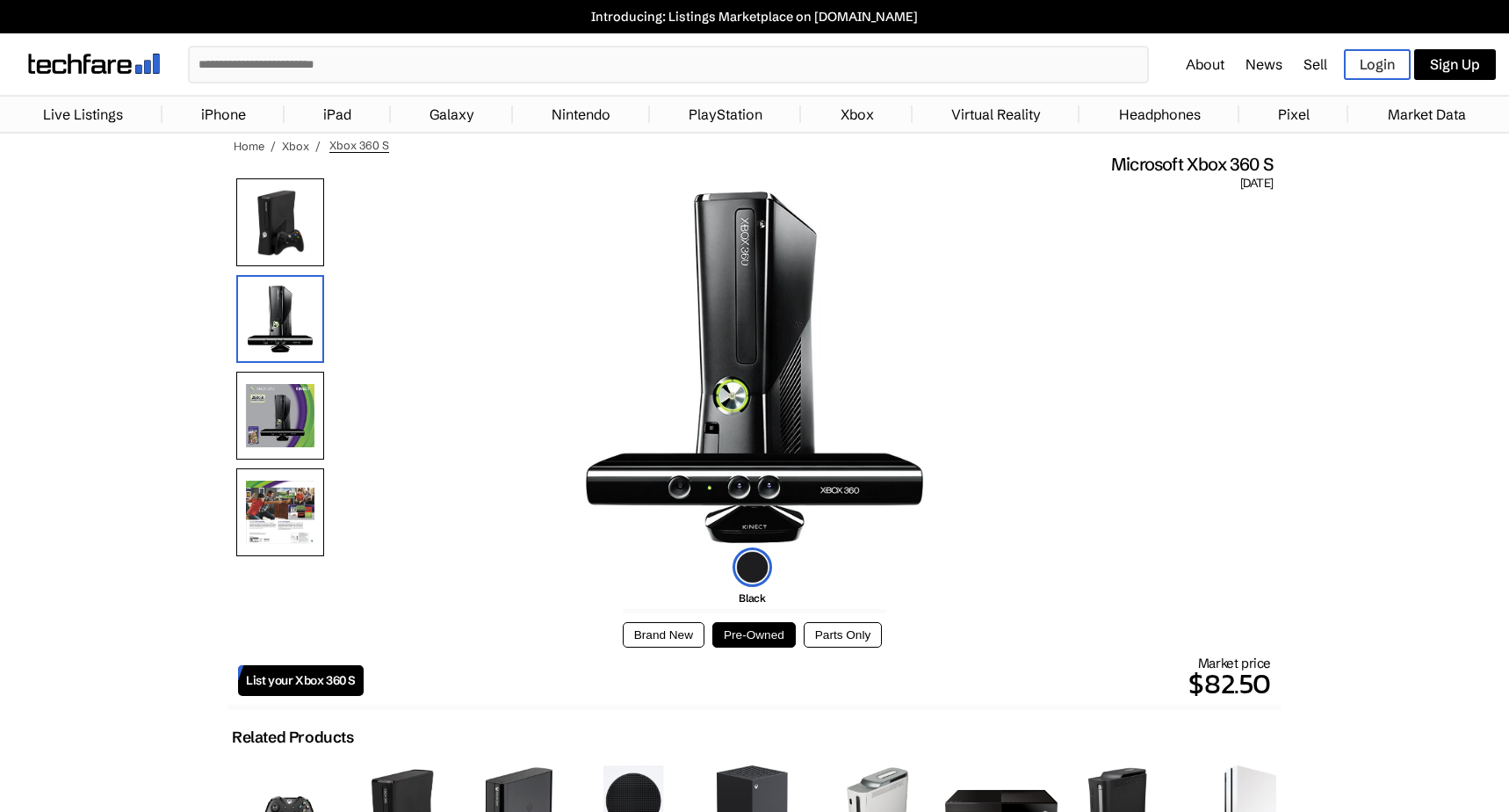
click at [303, 404] on img at bounding box center [280, 415] width 88 height 88
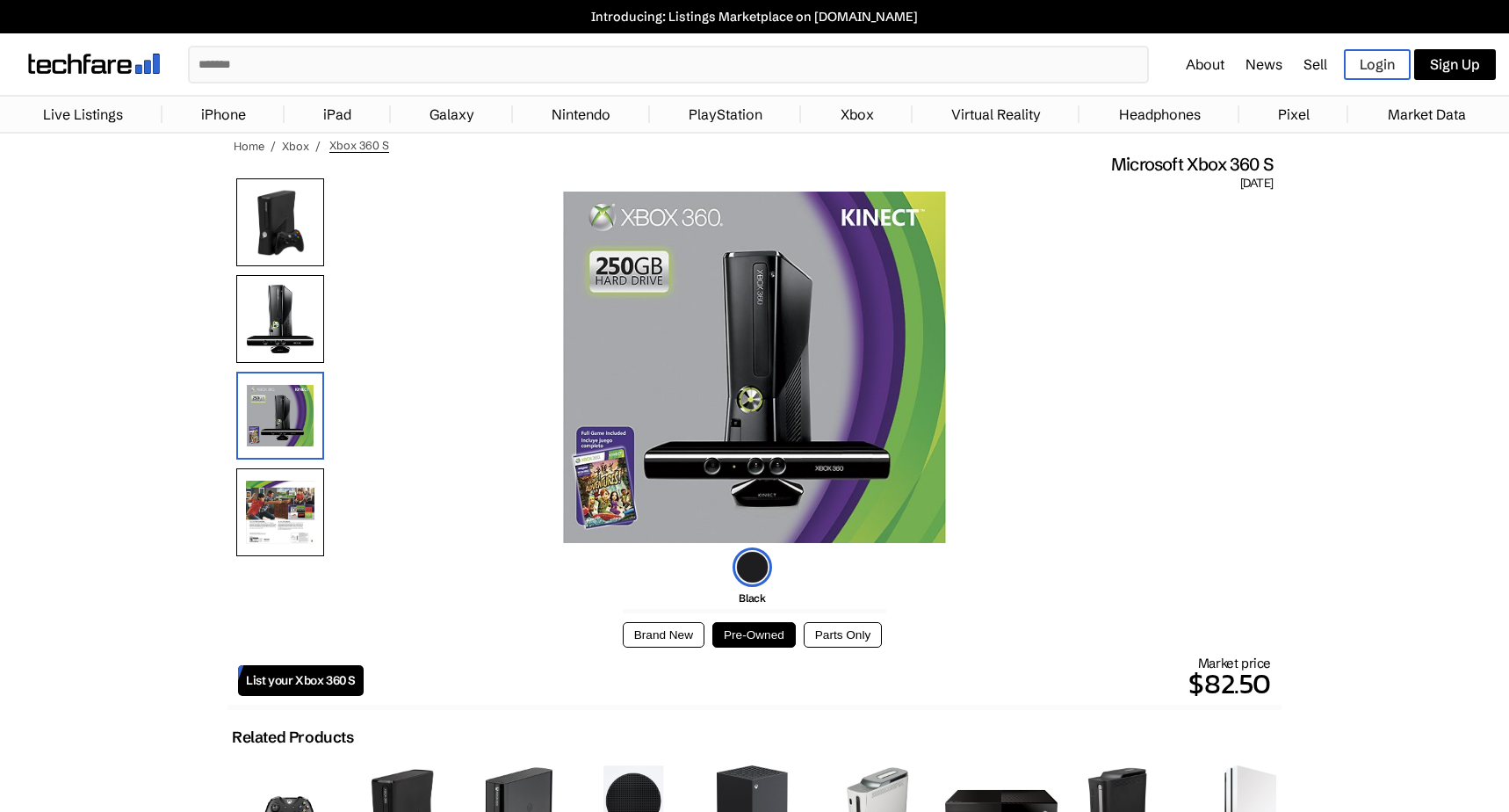
click at [288, 516] on img at bounding box center [280, 511] width 88 height 88
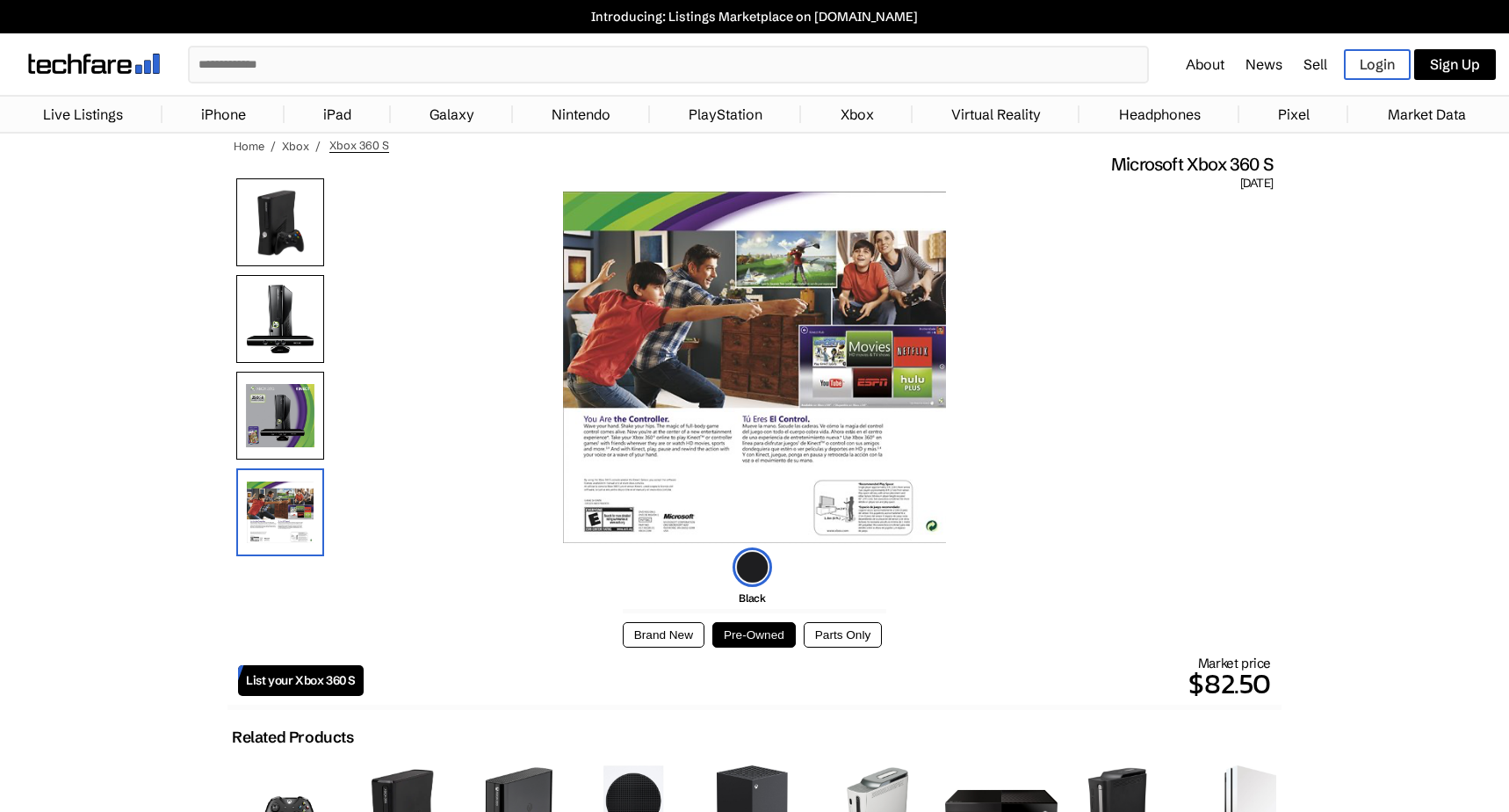
click at [278, 280] on img at bounding box center [280, 318] width 88 height 88
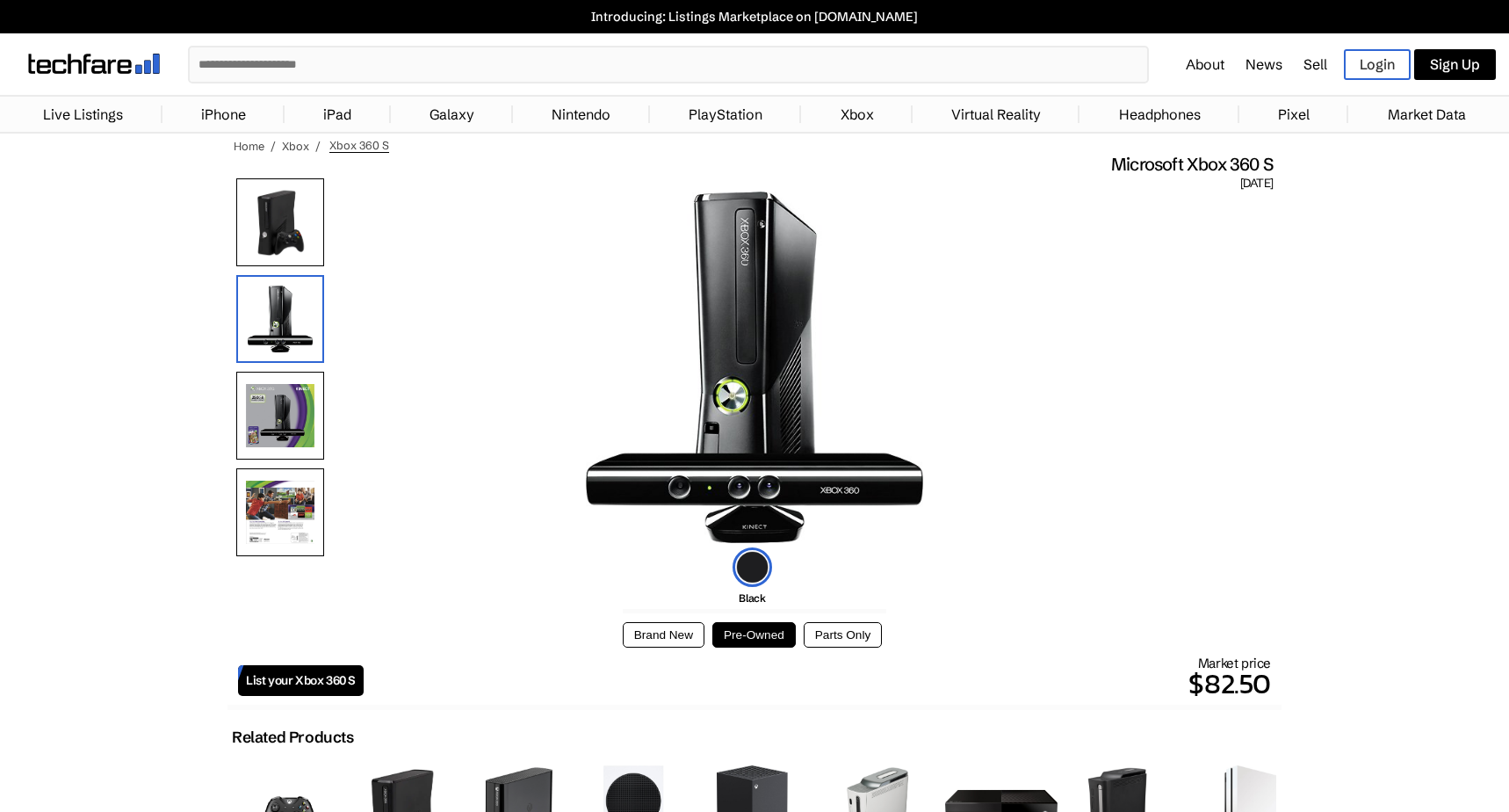
click at [1260, 163] on span "Microsoft Xbox 360 S" at bounding box center [1192, 164] width 161 height 23
drag, startPoint x: 1260, startPoint y: 163, endPoint x: 1260, endPoint y: 178, distance: 15.0
click at [1260, 178] on span "[DATE]" at bounding box center [1256, 183] width 33 height 16
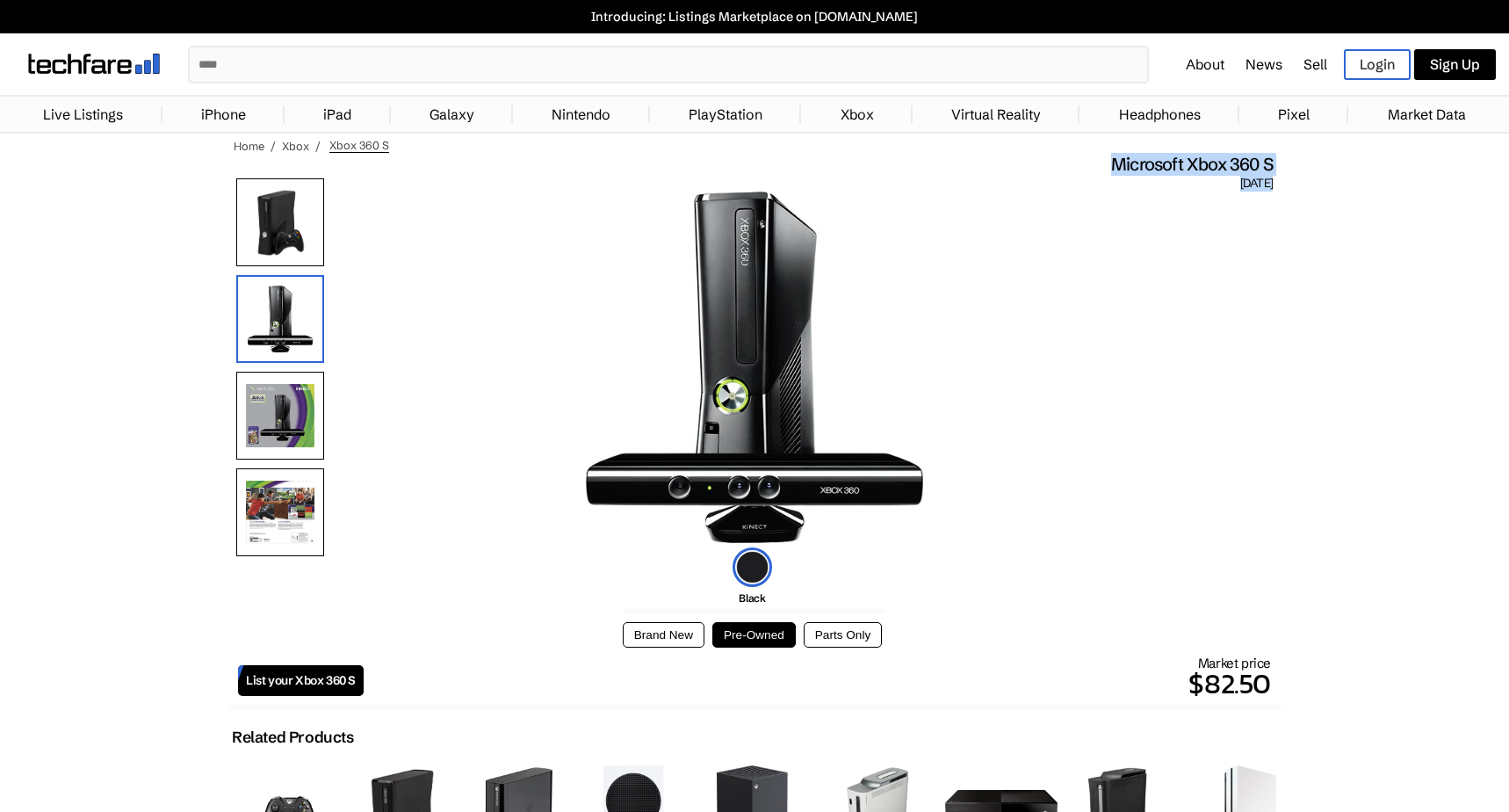
click at [1260, 178] on span "[DATE]" at bounding box center [1256, 183] width 33 height 16
drag, startPoint x: 1260, startPoint y: 178, endPoint x: 1248, endPoint y: 160, distance: 21.6
click at [1248, 160] on span "Microsoft Xbox 360 S" at bounding box center [1192, 164] width 161 height 23
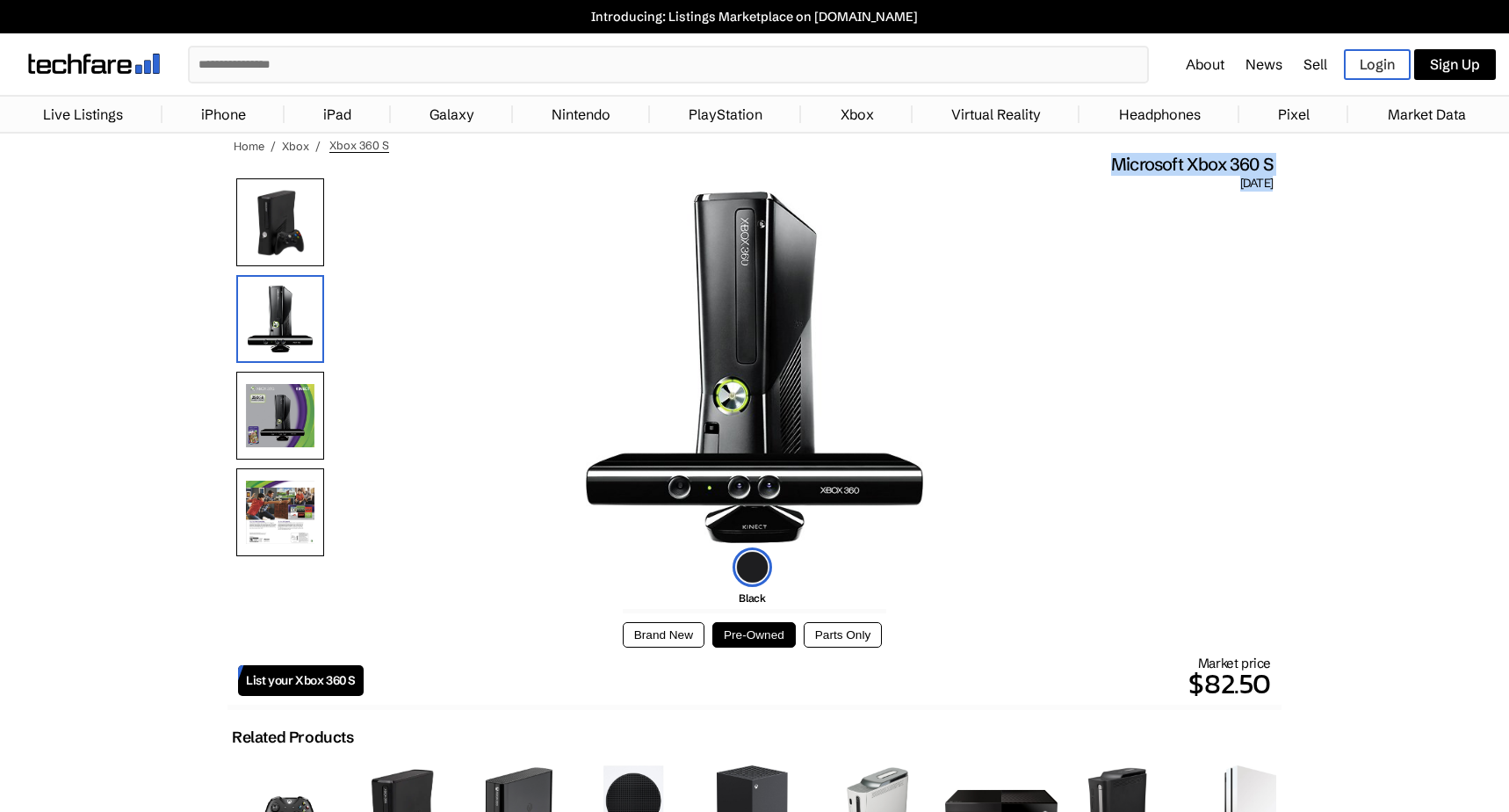
drag, startPoint x: 1248, startPoint y: 160, endPoint x: 1253, endPoint y: 183, distance: 23.5
click at [1253, 183] on span "[DATE]" at bounding box center [1256, 183] width 33 height 16
click at [1210, 657] on div "Market price $82.50" at bounding box center [817, 679] width 908 height 50
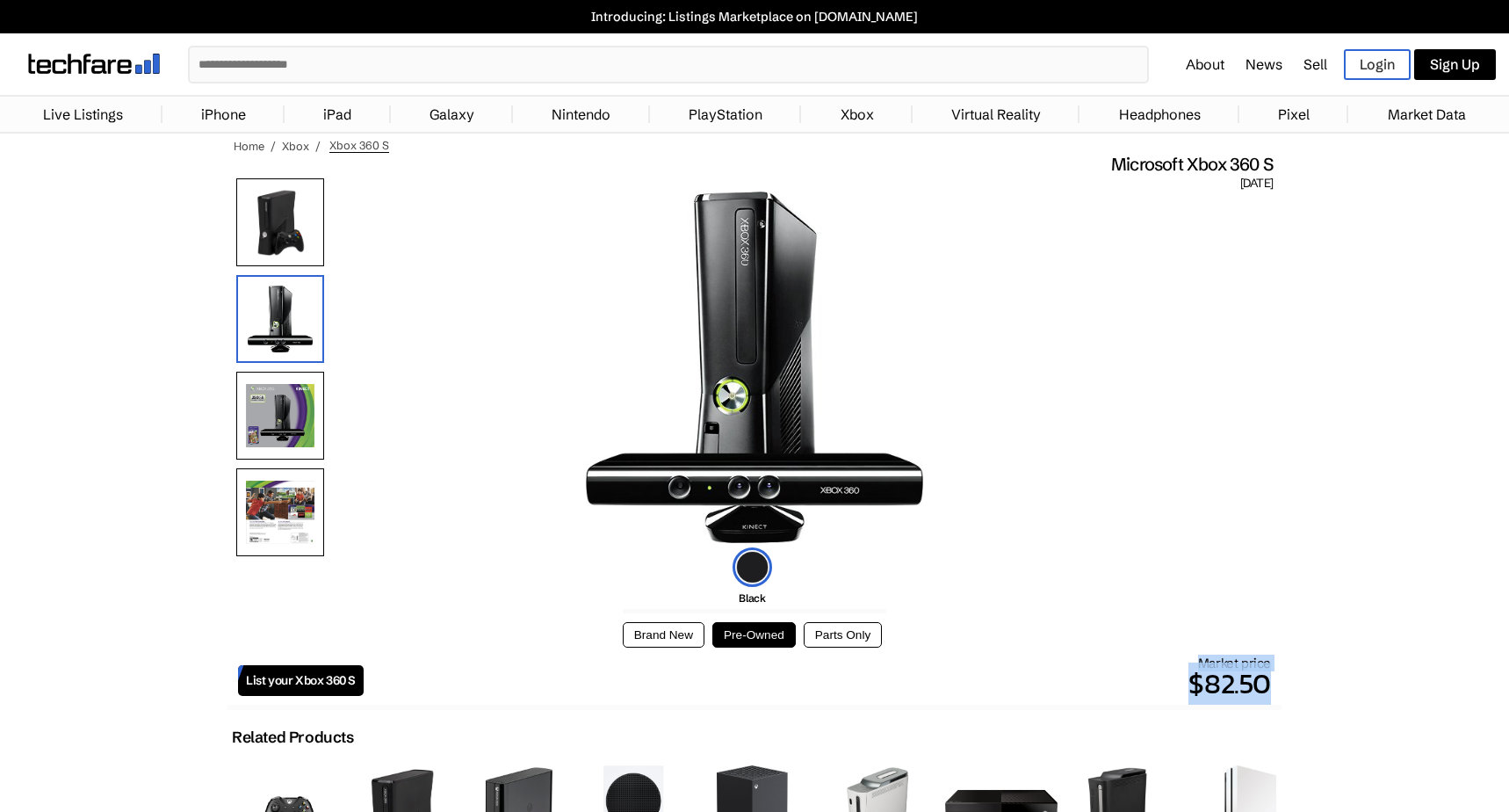
drag, startPoint x: 1210, startPoint y: 657, endPoint x: 1213, endPoint y: 674, distance: 17.3
click at [1213, 674] on div "Market price $82.50" at bounding box center [817, 679] width 908 height 50
